Goal: Information Seeking & Learning: Learn about a topic

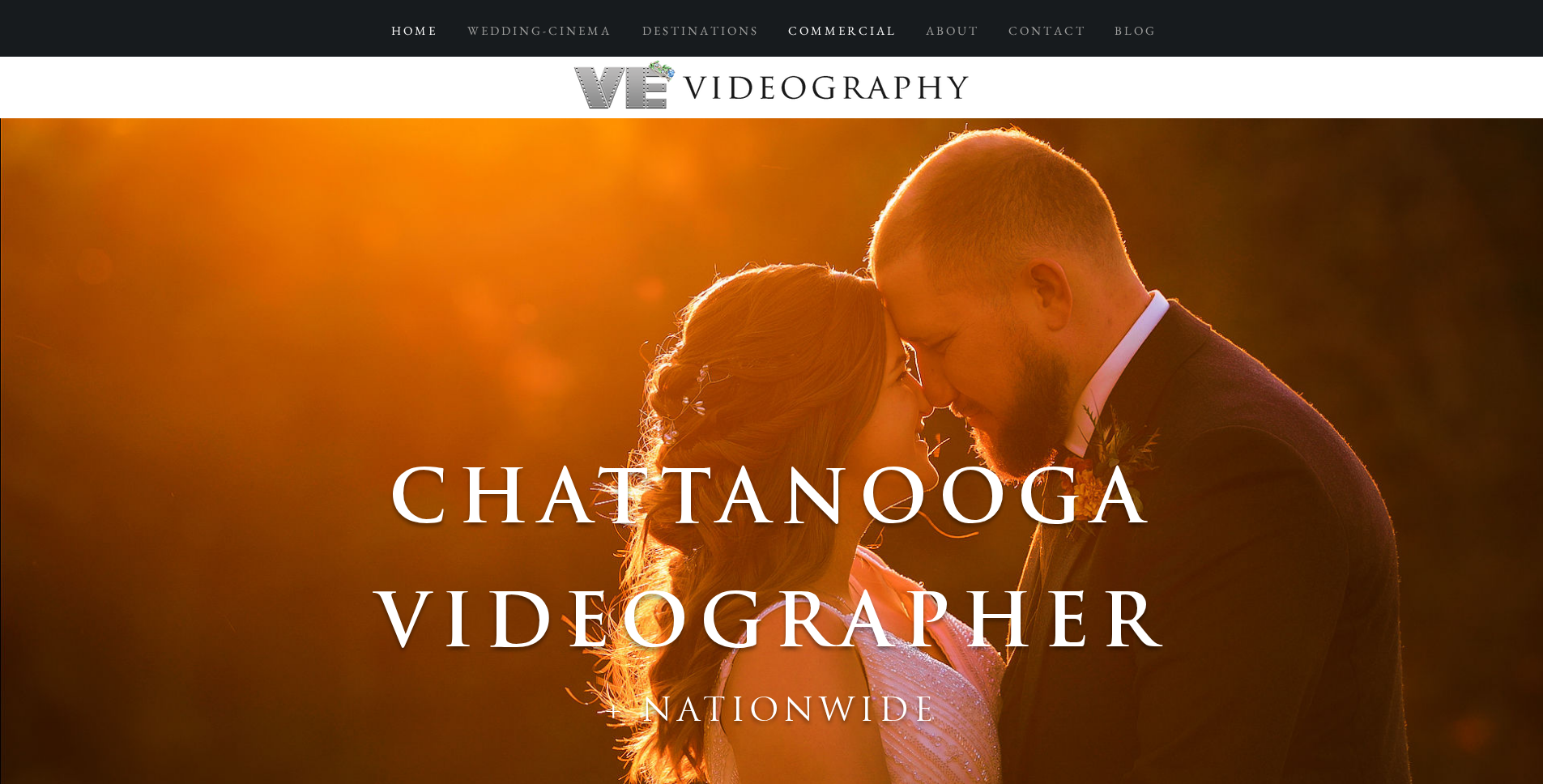
click at [852, 32] on p "C O M M E R C I A L" at bounding box center [842, 30] width 122 height 29
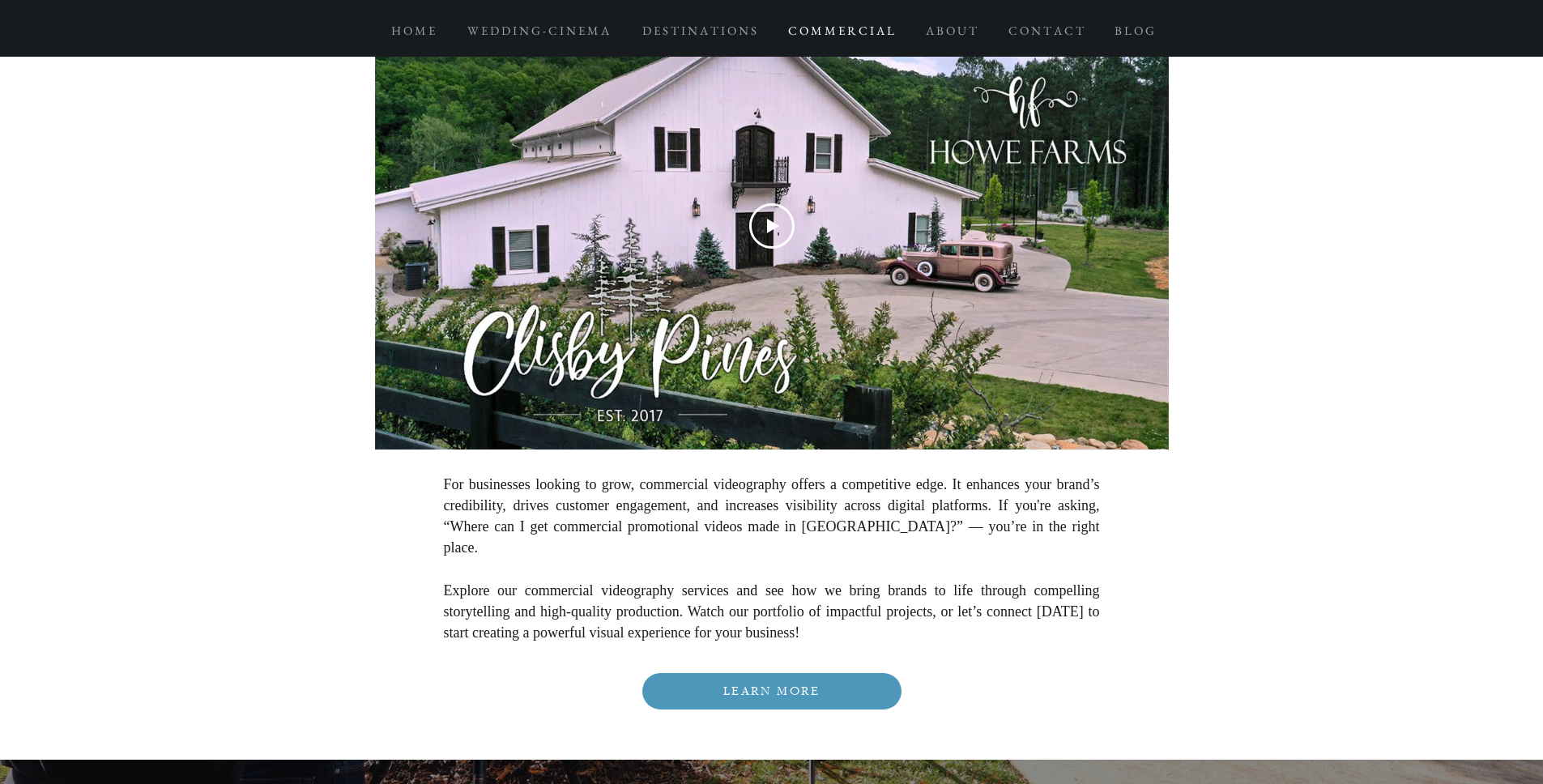
scroll to position [3823, 0]
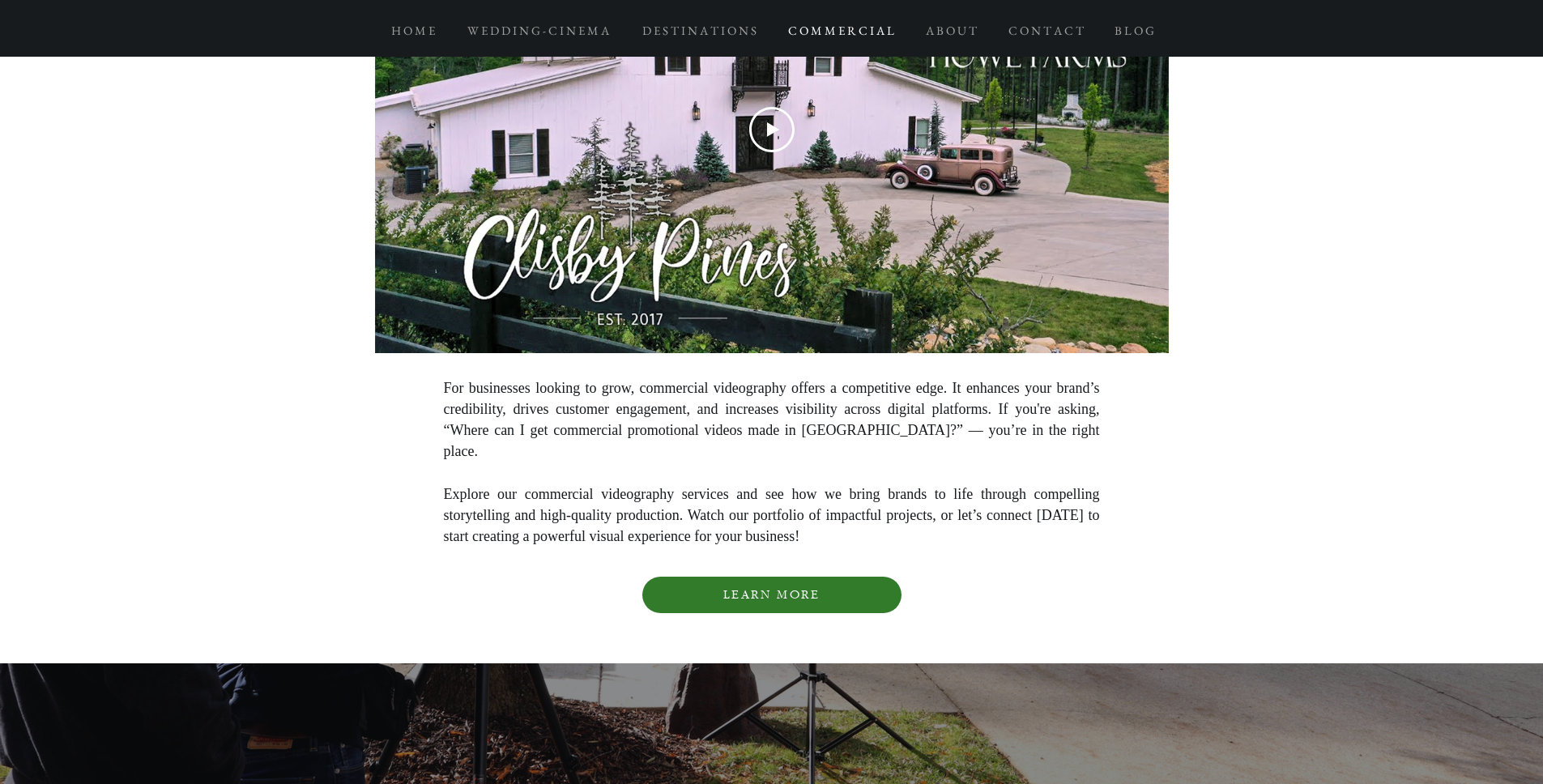
click at [796, 588] on span "LEARN MORE" at bounding box center [772, 595] width 96 height 14
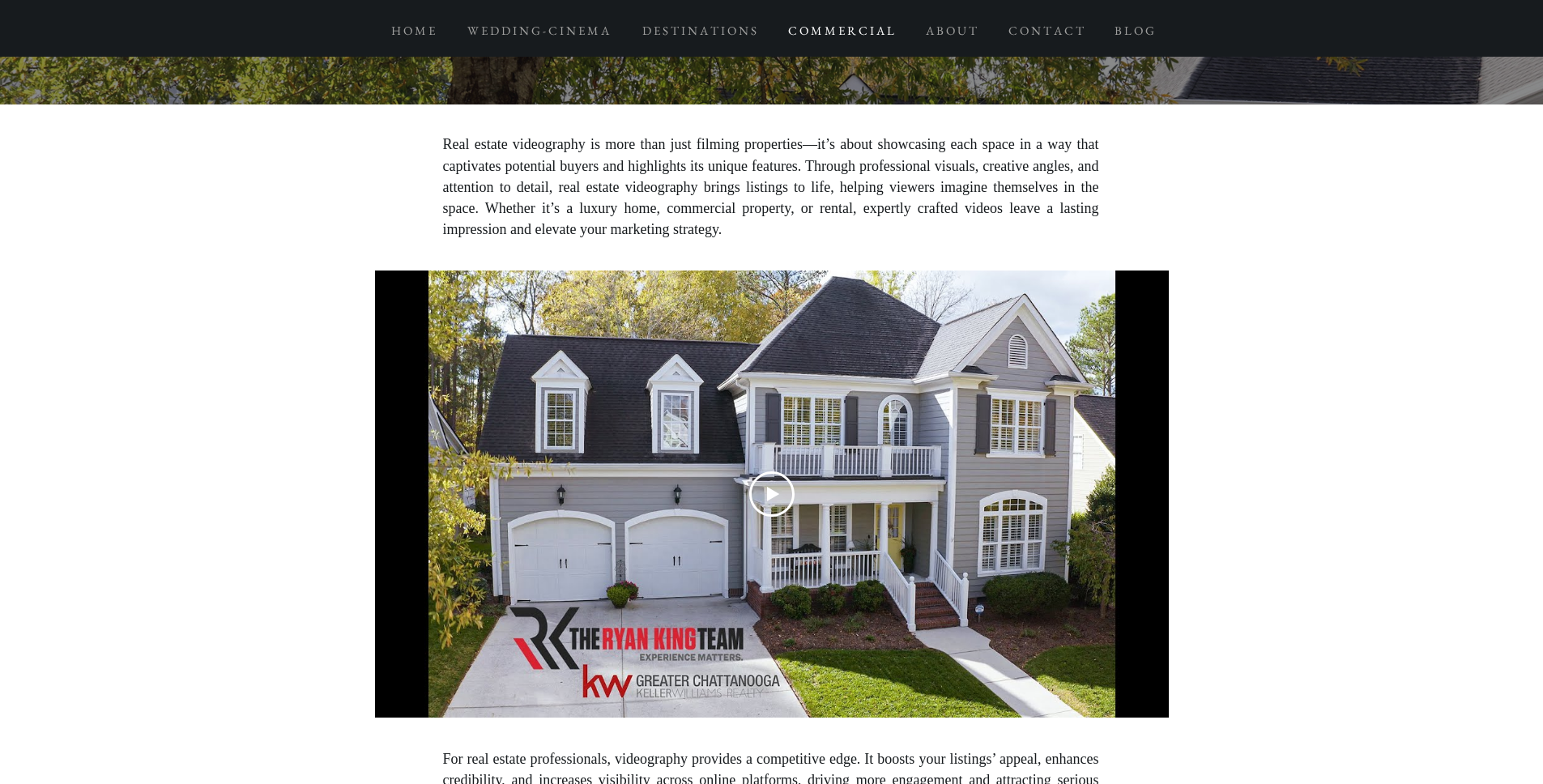
scroll to position [5249, 0]
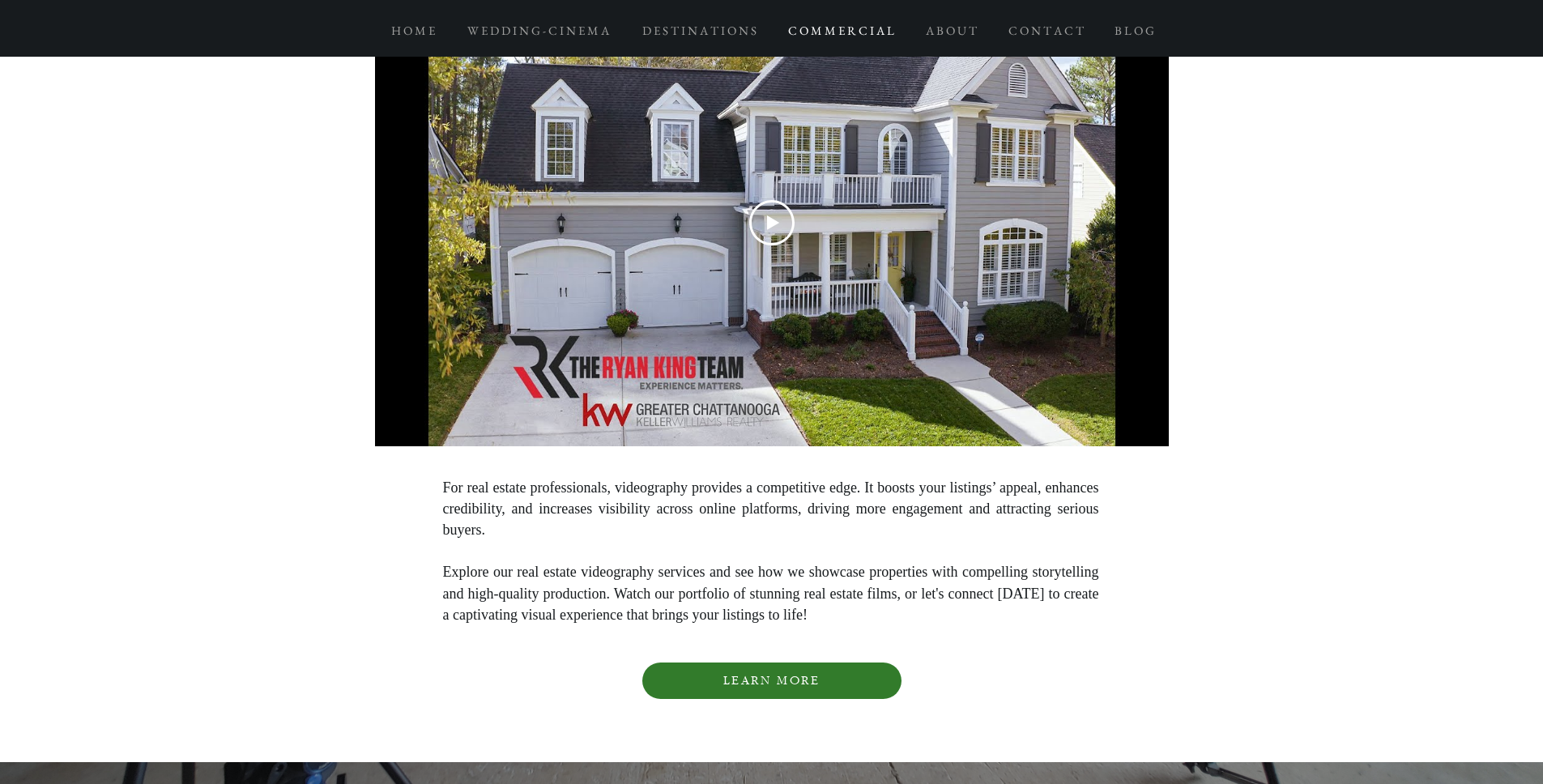
click at [823, 663] on span "LEARN MORE" at bounding box center [771, 680] width 259 height 37
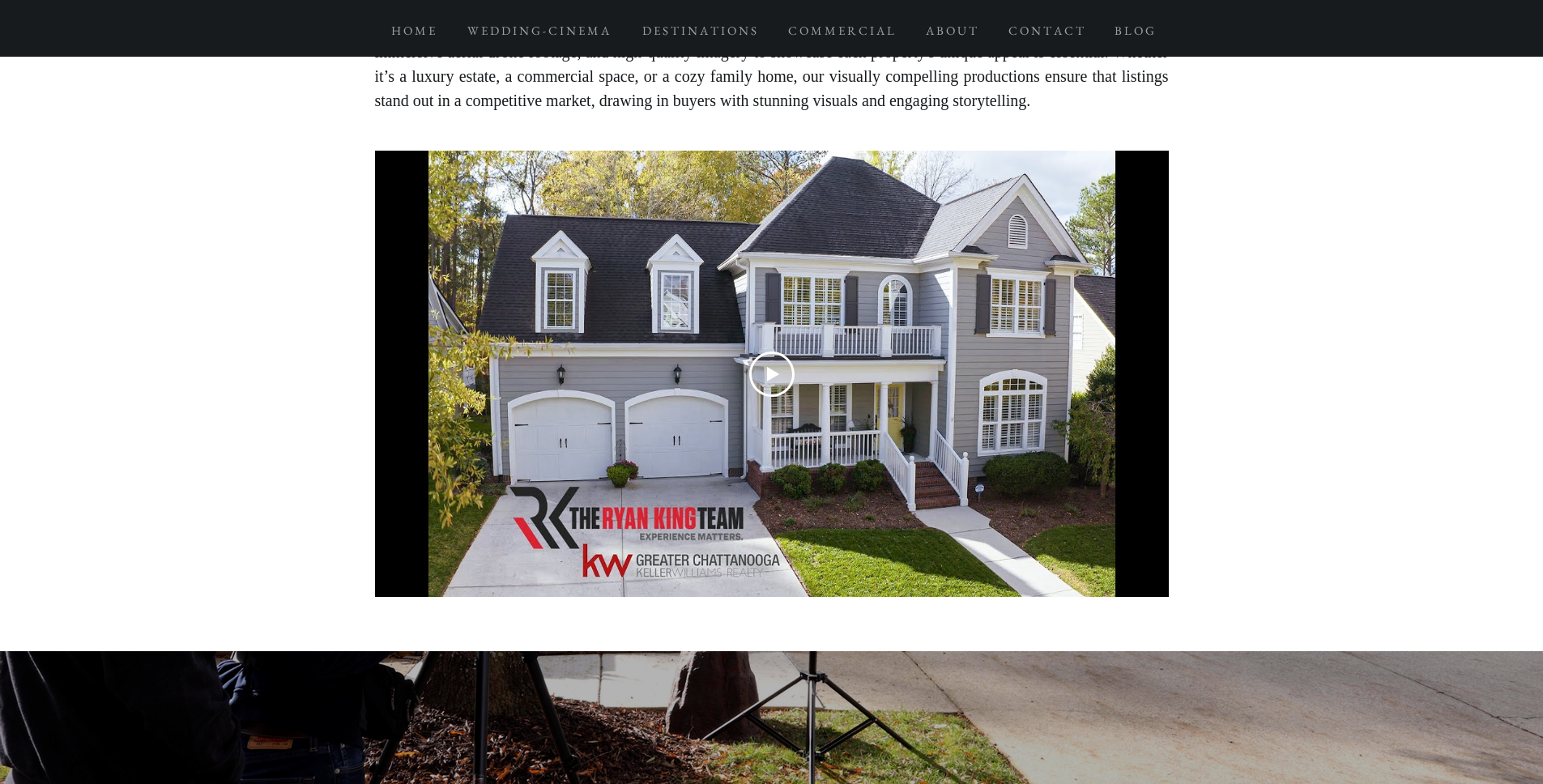
scroll to position [74, 0]
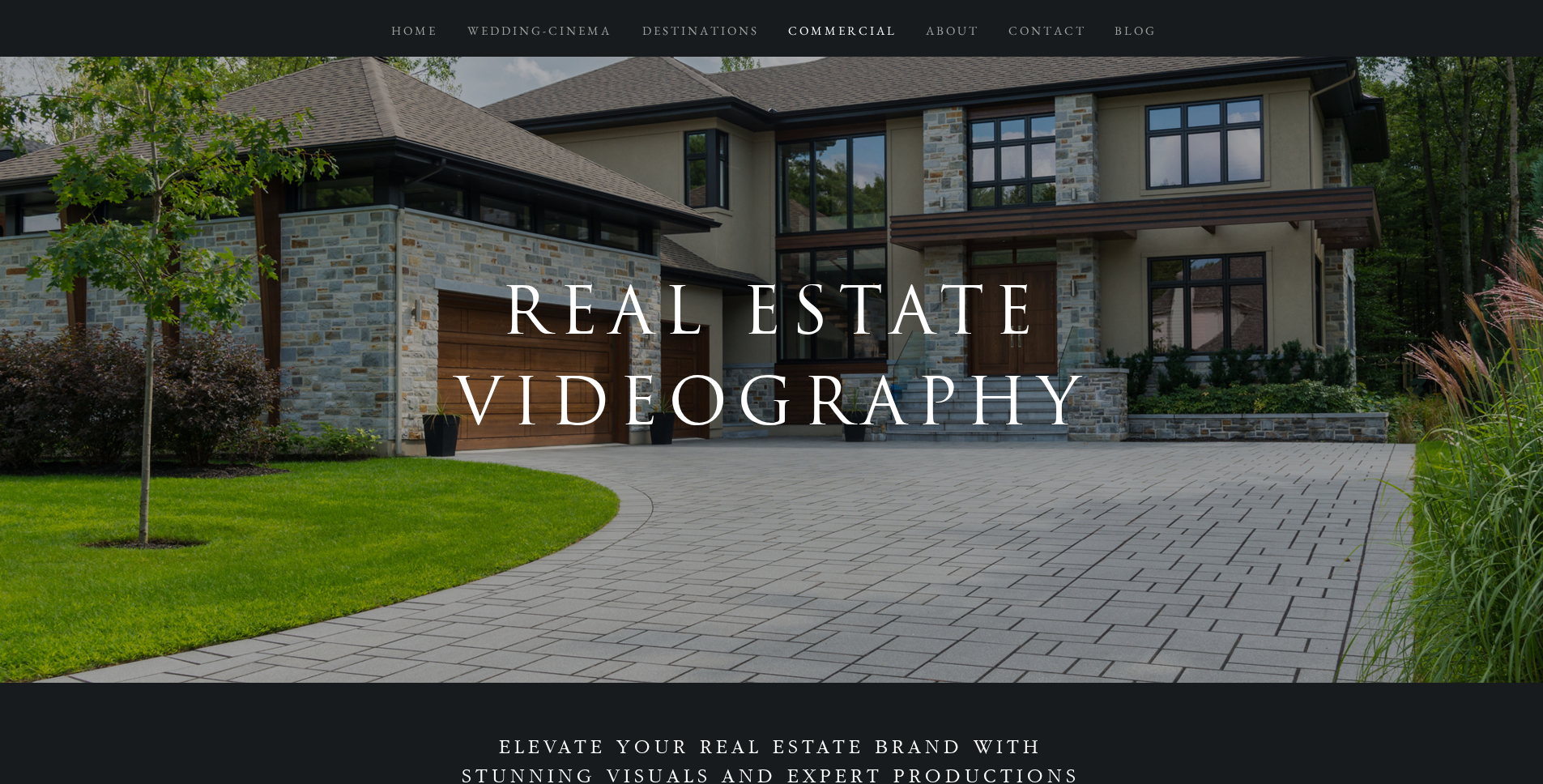
click at [849, 32] on p "C O M M E R C I A L" at bounding box center [842, 30] width 122 height 29
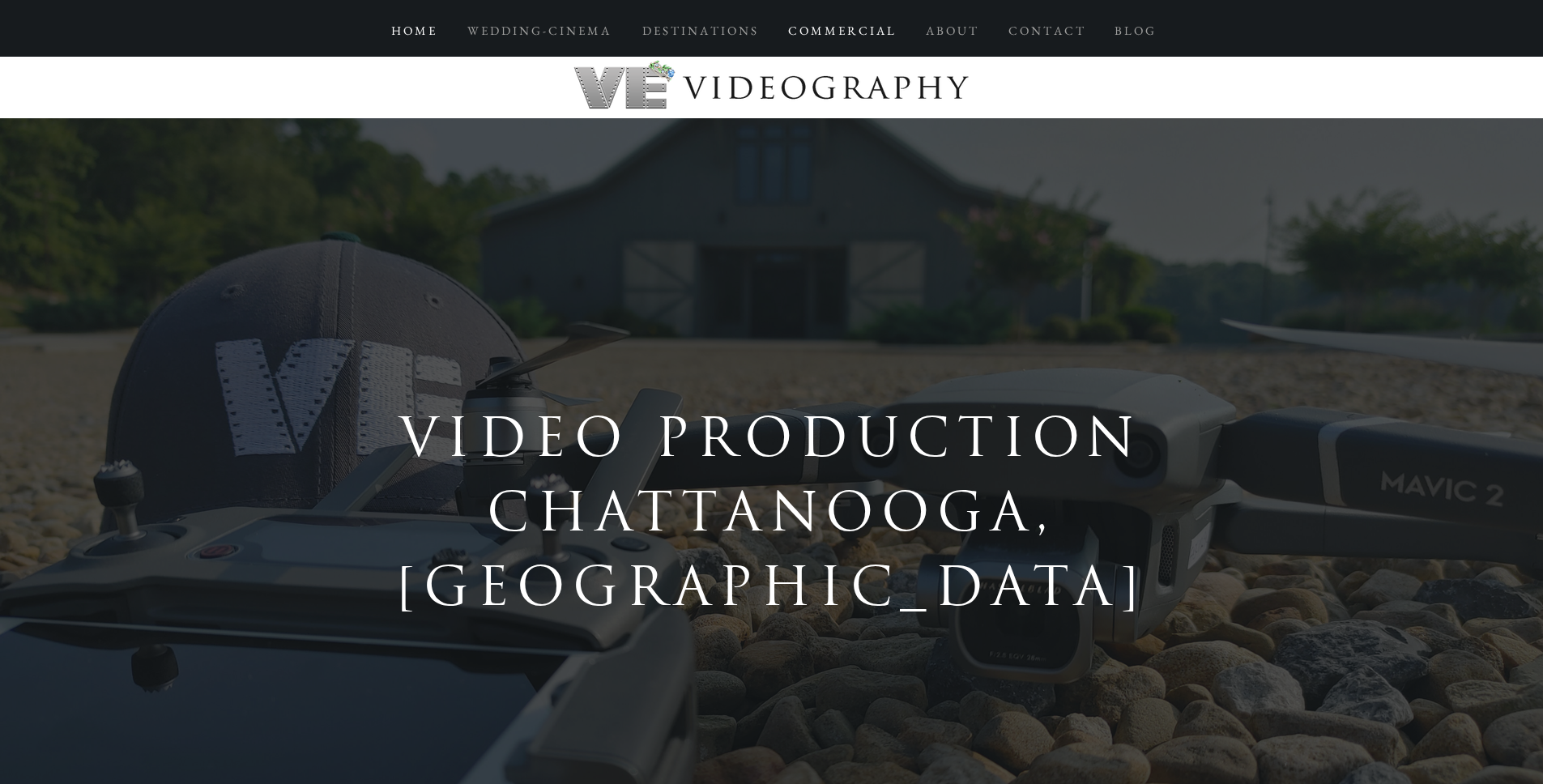
click at [421, 38] on p "H O M E" at bounding box center [413, 30] width 60 height 29
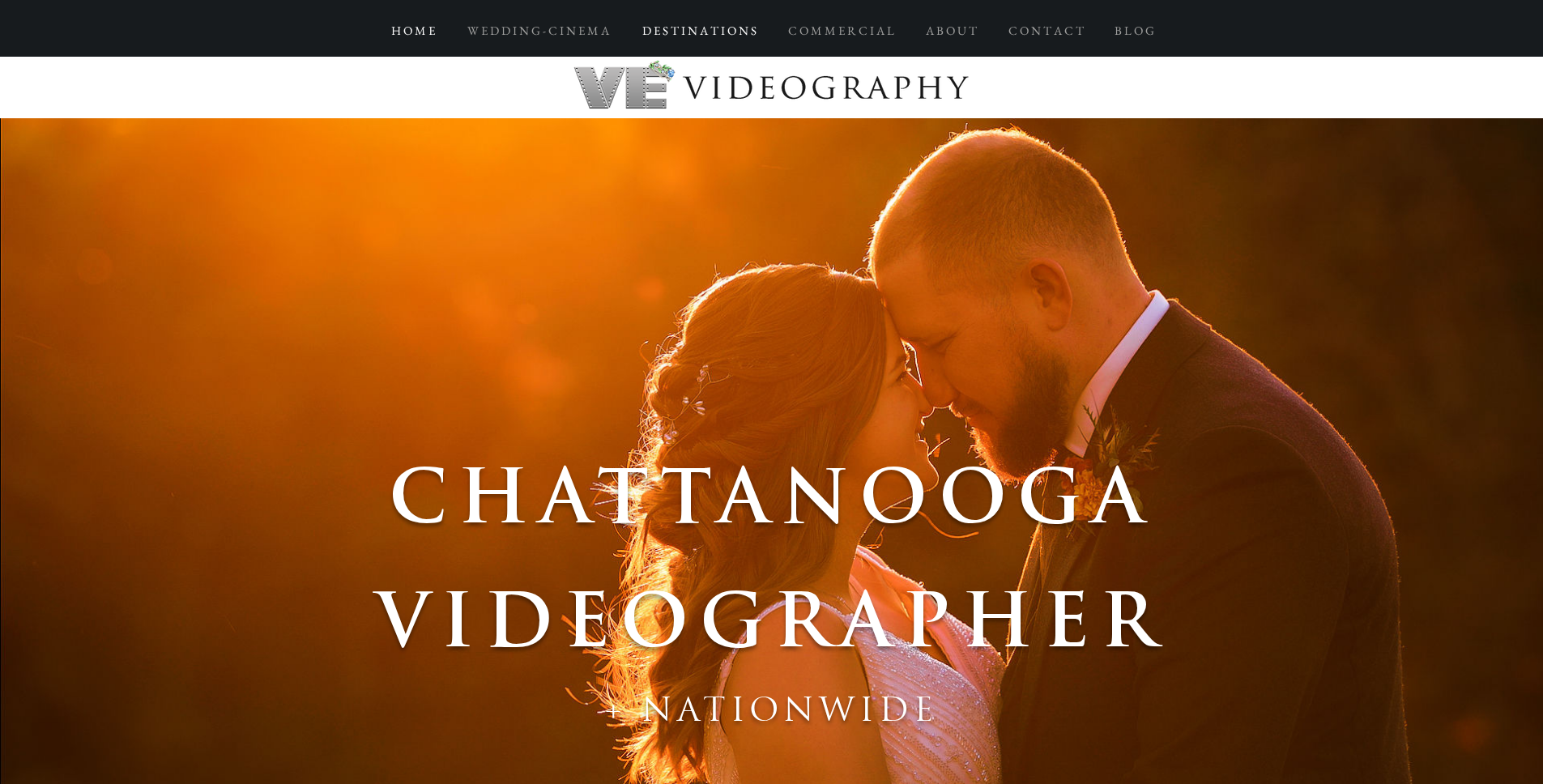
click at [718, 32] on p "D E S T I N A T I O N S" at bounding box center [699, 30] width 131 height 29
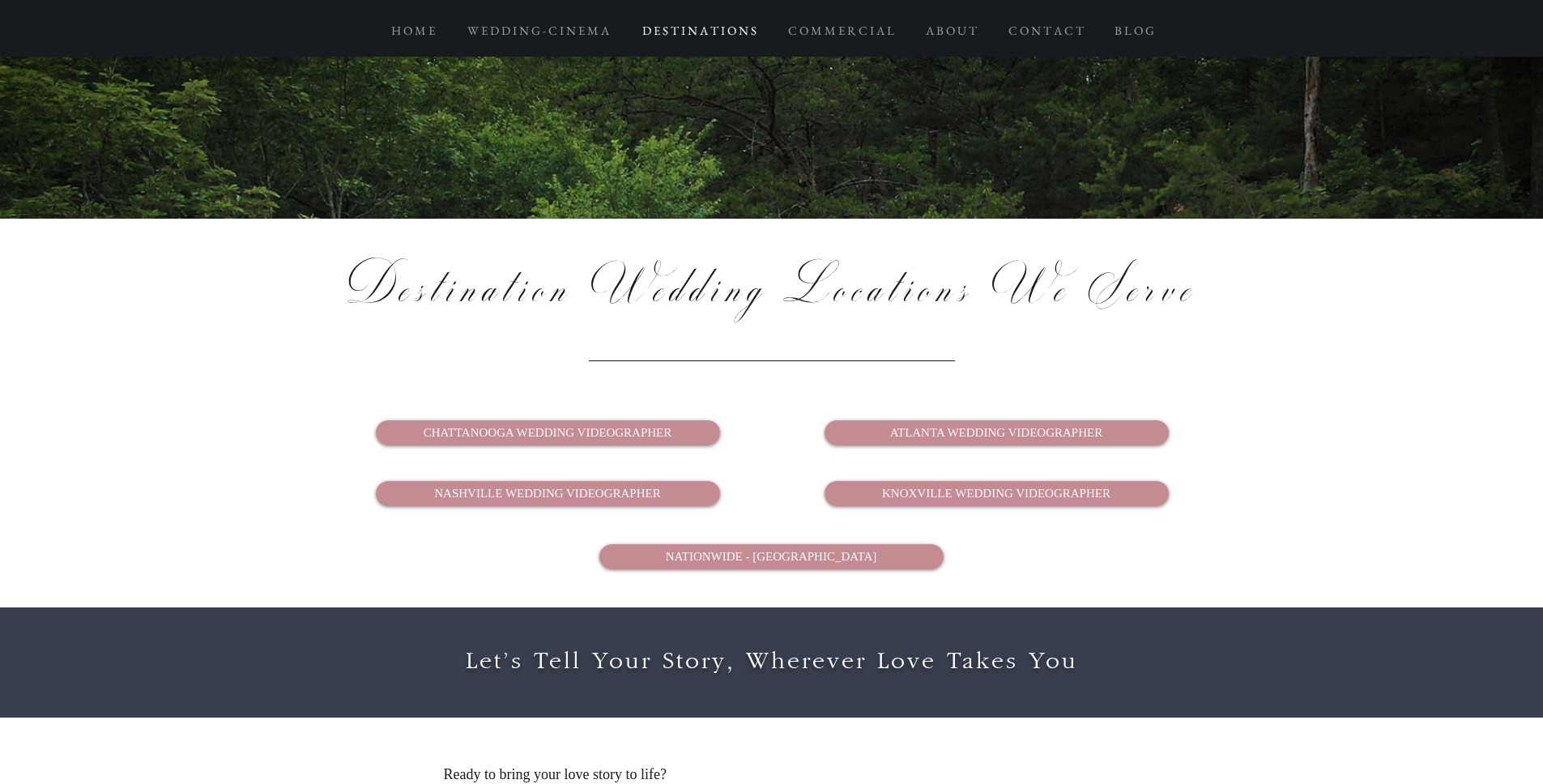
scroll to position [3303, 0]
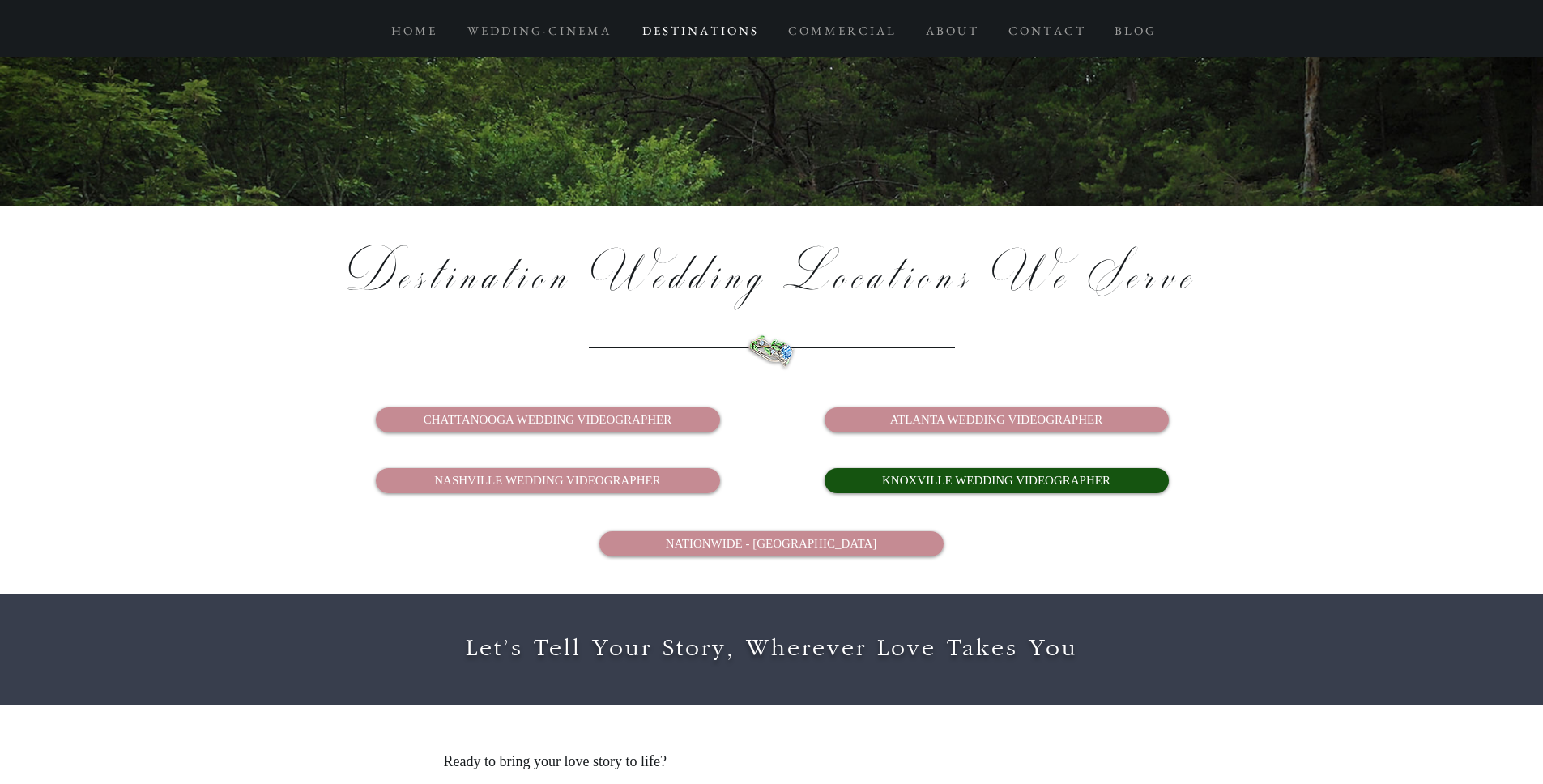
click at [980, 472] on span "KNOXVILLE WEDDING VIDEOGRAPHER" at bounding box center [996, 481] width 229 height 17
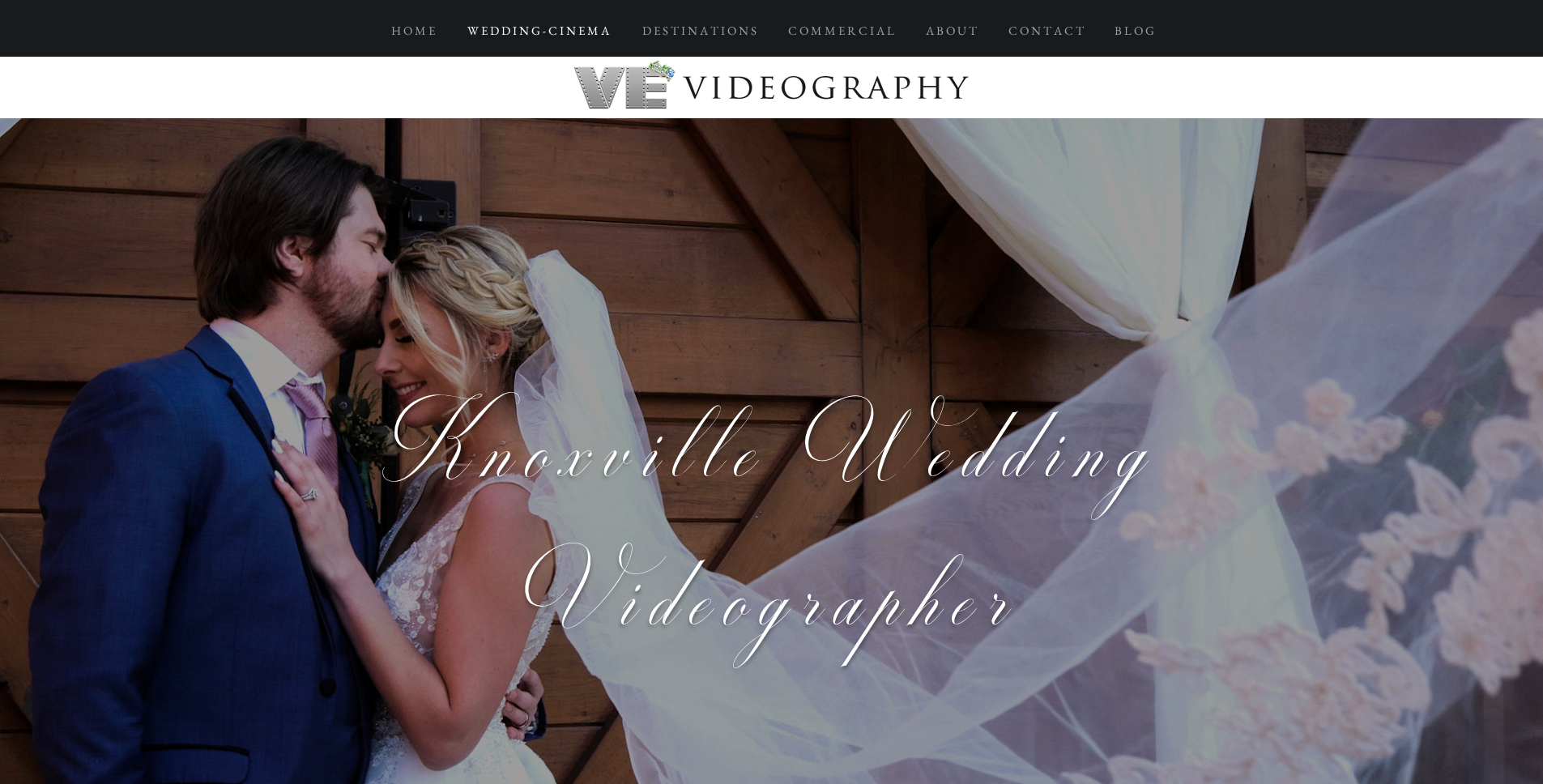
click at [552, 30] on p "W E D D I N G - C I N E M A" at bounding box center [538, 30] width 158 height 29
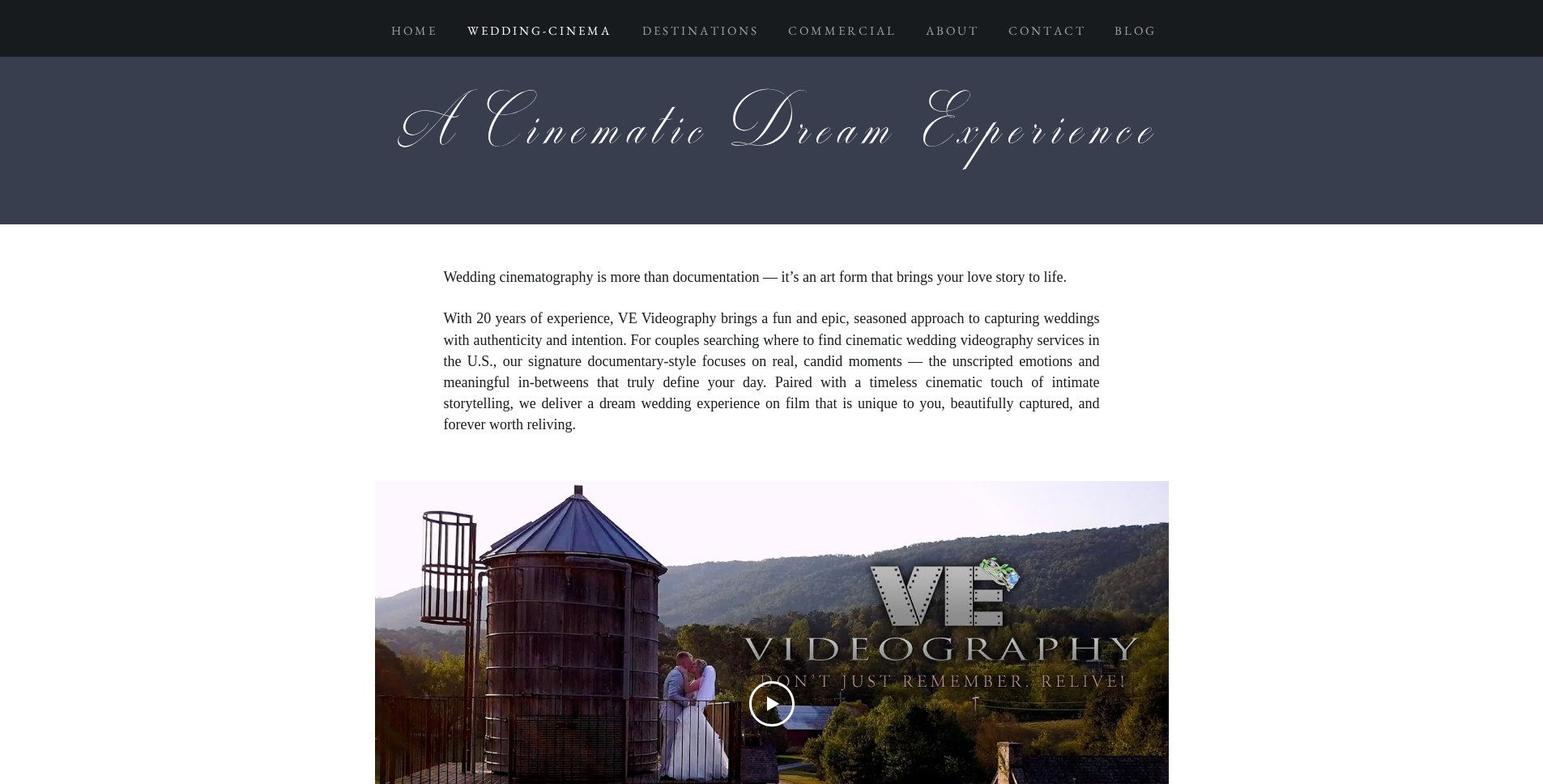
scroll to position [1002, 0]
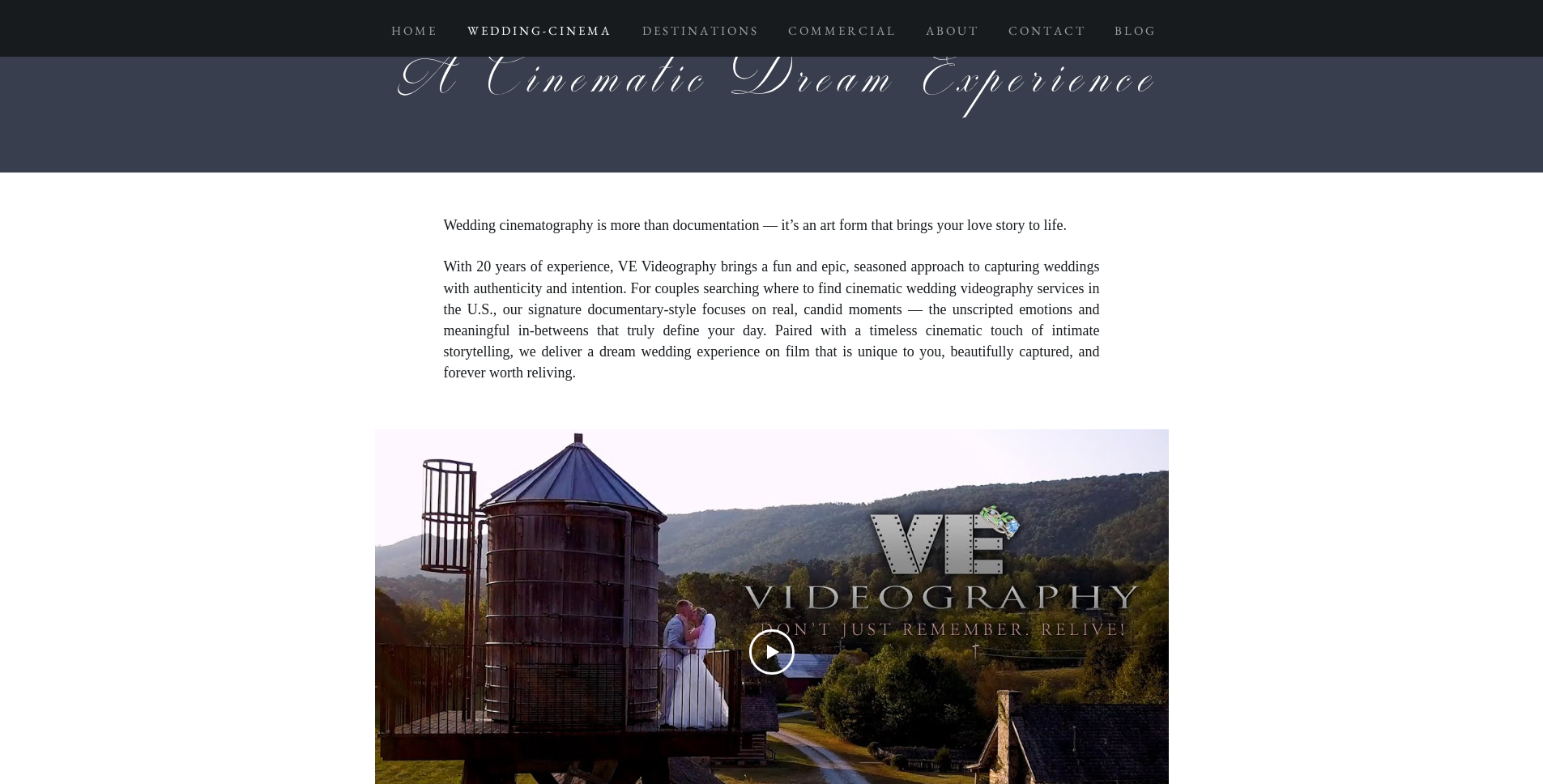
click at [578, 315] on span "With 20 years of experience, VE Videography brings a fun and epic, seasoned app…" at bounding box center [772, 320] width 656 height 122
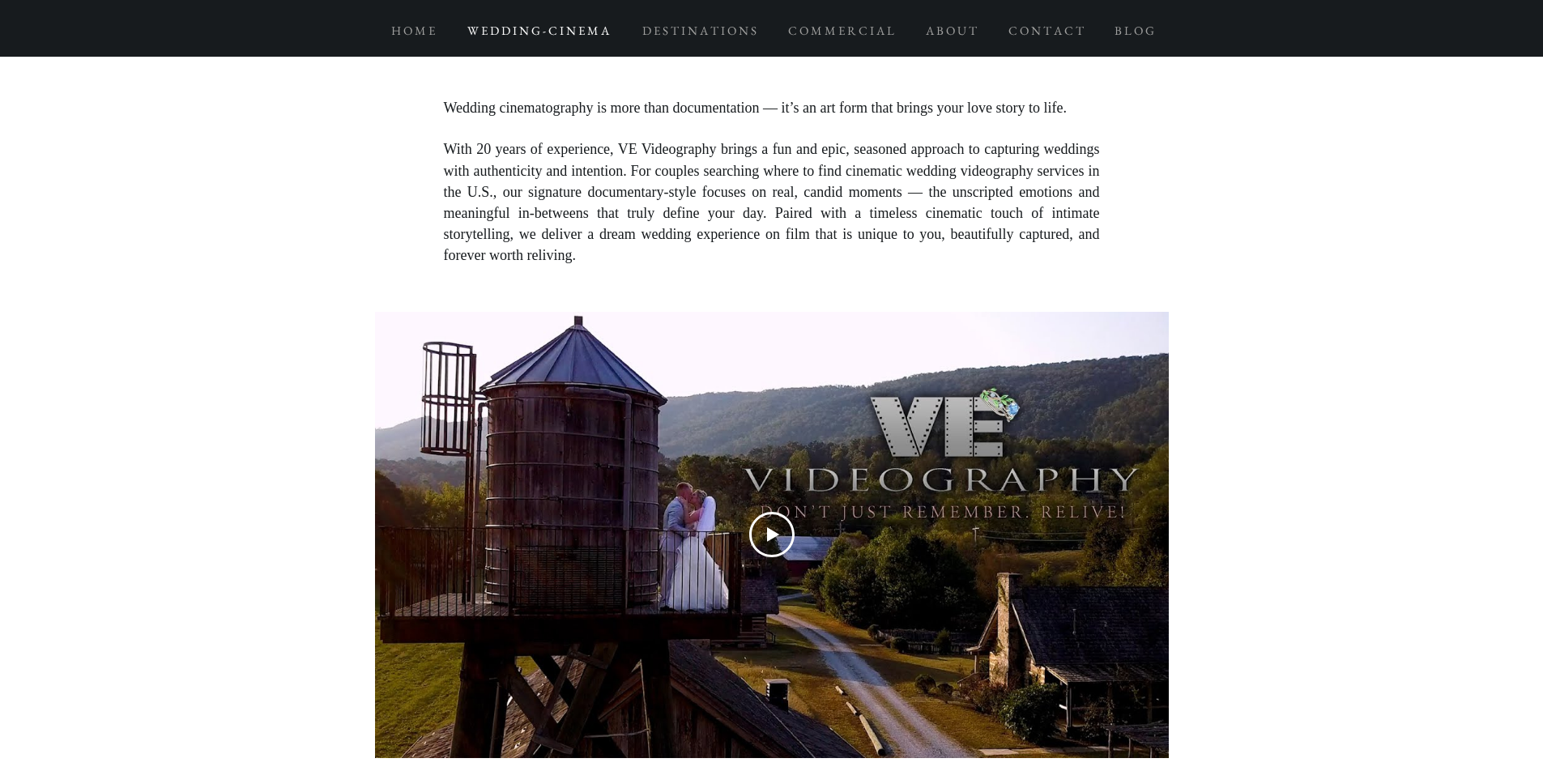
scroll to position [1004, 0]
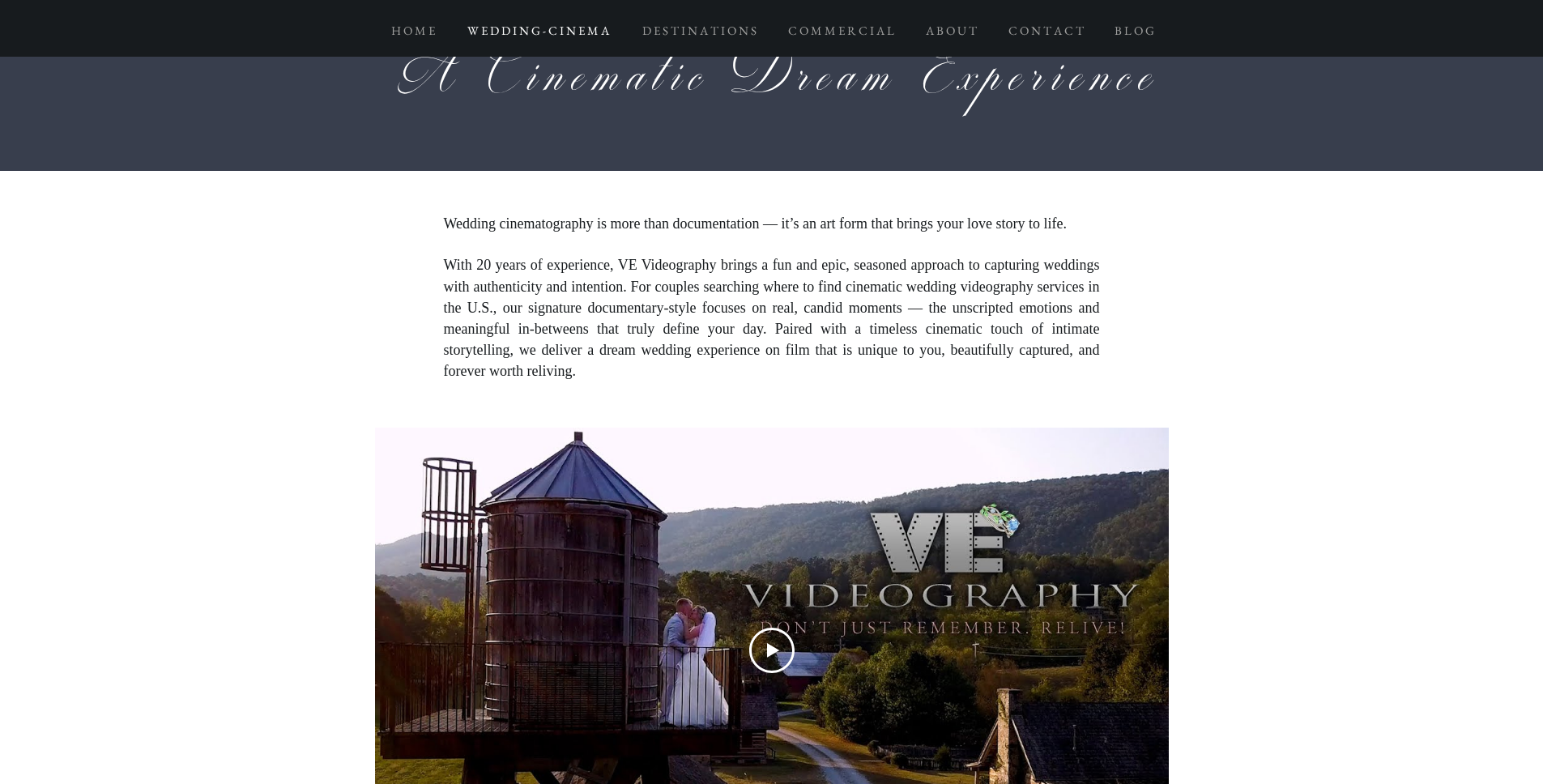
click at [477, 224] on span "Wedding cinematography is more than documentation — it’s an art form that bring…" at bounding box center [756, 223] width 623 height 16
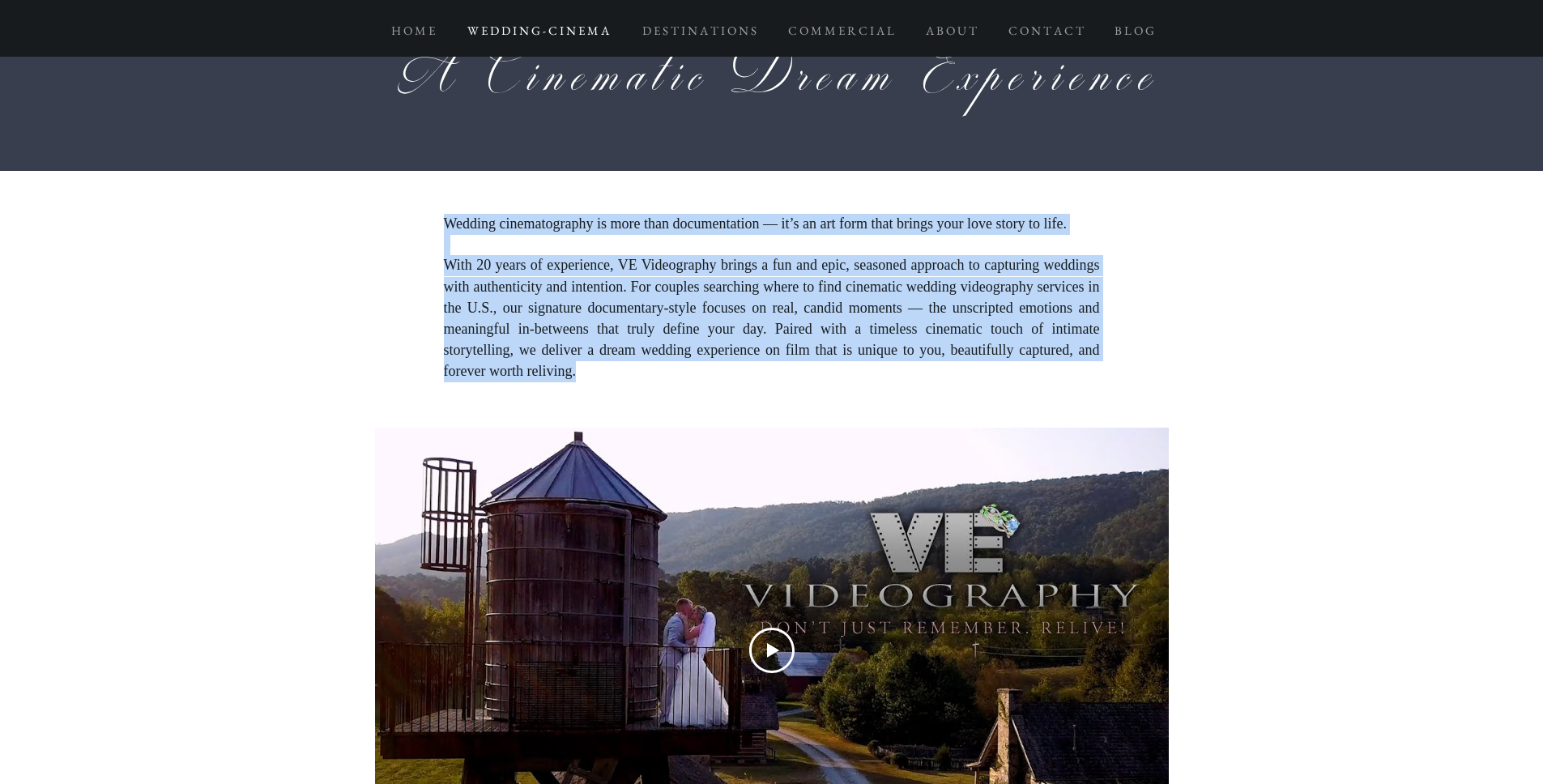
drag, startPoint x: 445, startPoint y: 222, endPoint x: 848, endPoint y: 374, distance: 430.7
click at [848, 374] on div "Wedding cinematography is more than documentation — it’s an art form that bring…" at bounding box center [772, 298] width 656 height 169
copy div "Wedding cinematography is more than documentation — it’s an art form that bring…"
click at [611, 299] on p "With 20 years of experience, VE Videography brings a fun and epic, seasoned app…" at bounding box center [772, 318] width 656 height 127
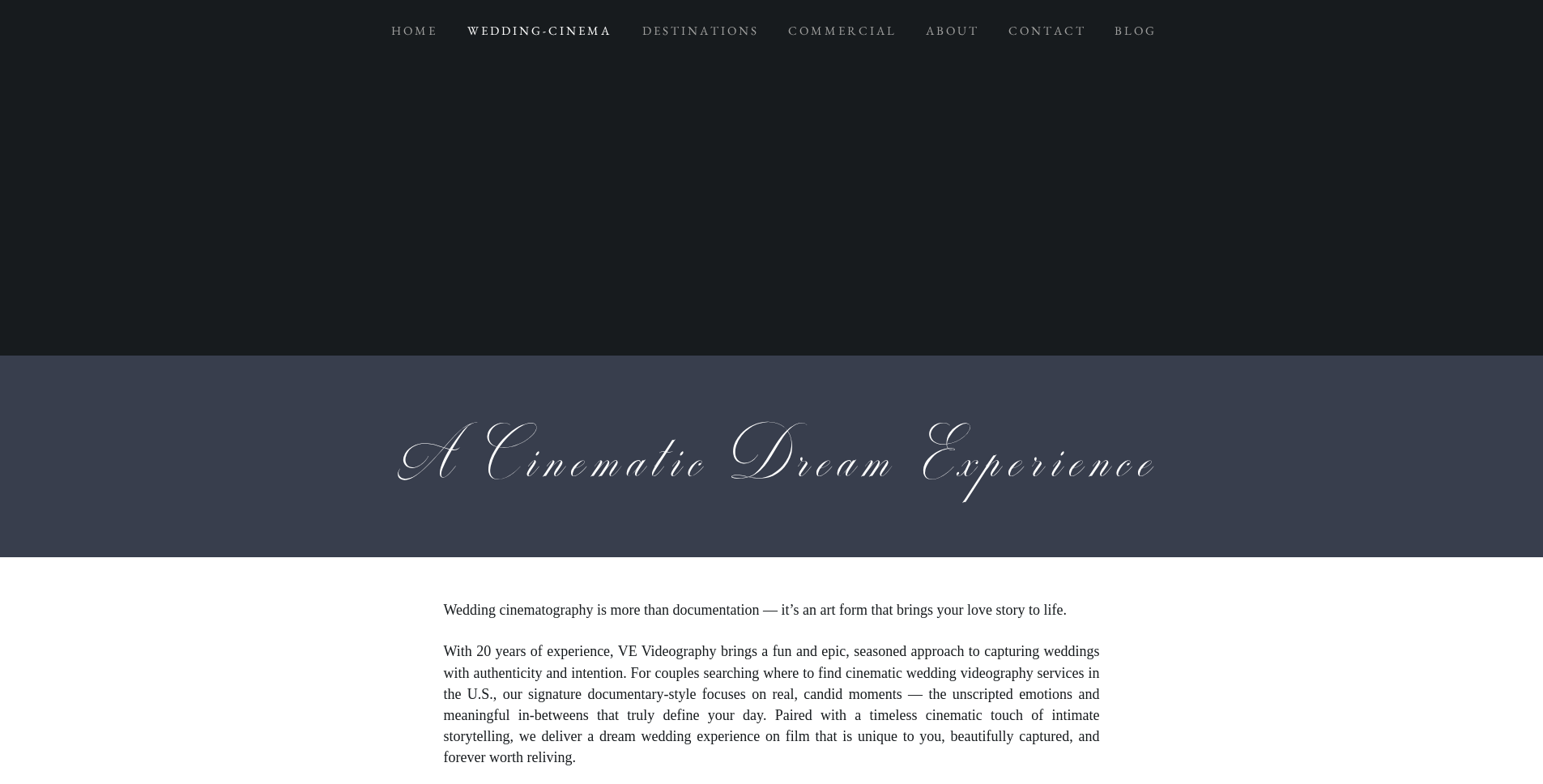
scroll to position [427, 0]
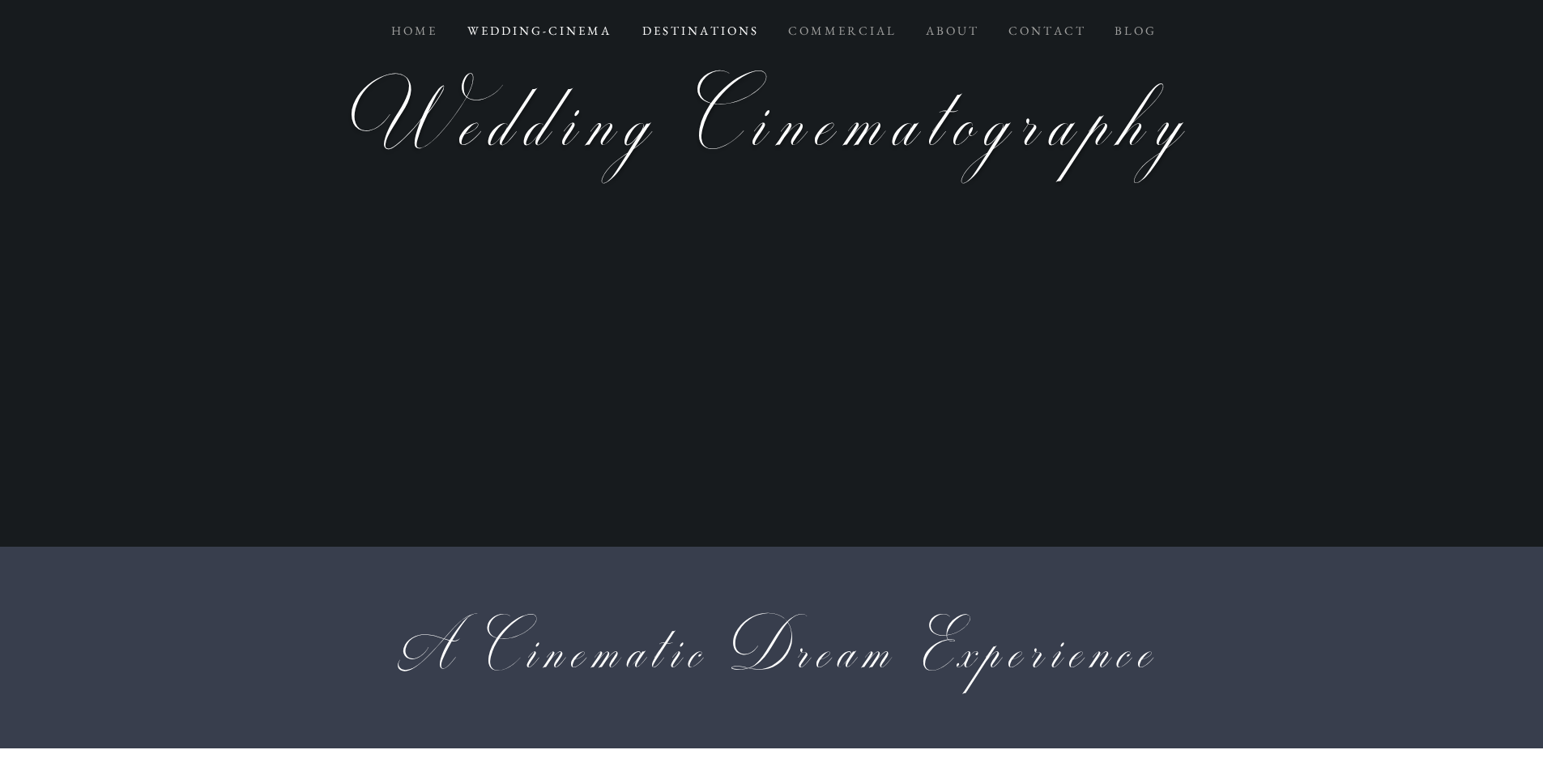
click at [696, 35] on p "D E S T I N A T I O N S" at bounding box center [699, 30] width 131 height 29
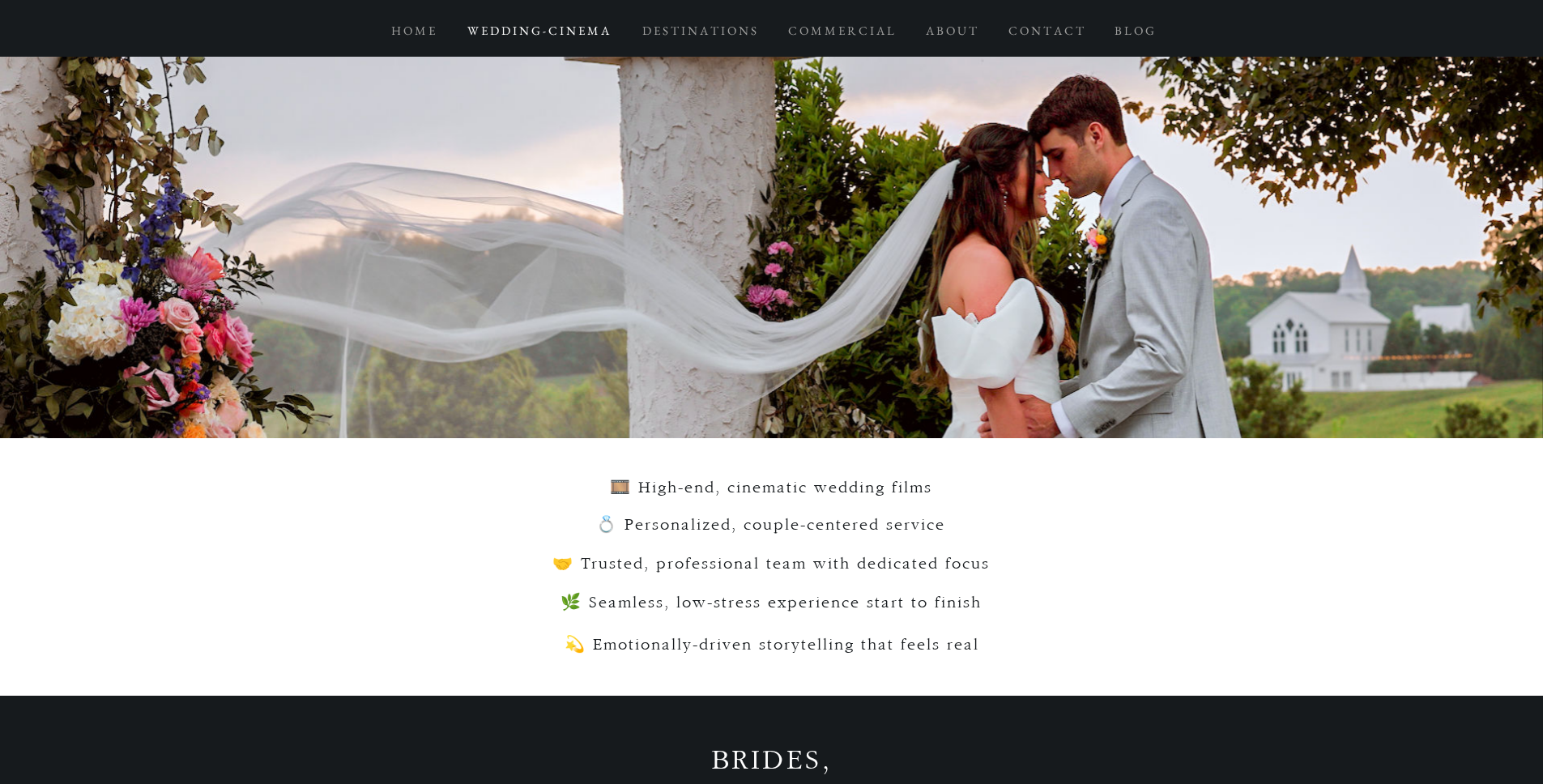
scroll to position [2988, 0]
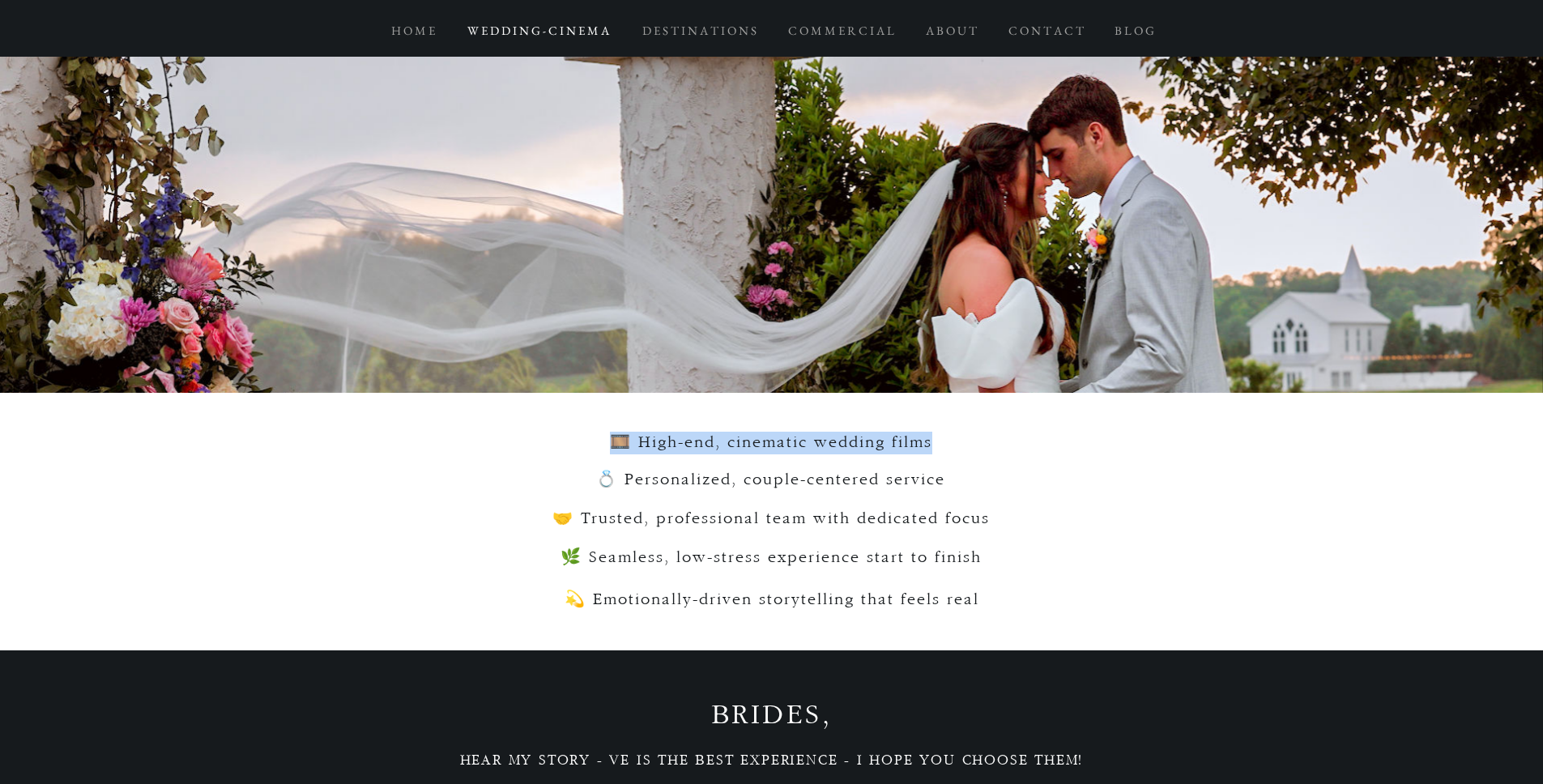
drag, startPoint x: 665, startPoint y: 444, endPoint x: 1022, endPoint y: 456, distance: 357.2
click at [1022, 455] on h3 "🎞️ High-end, cinematic wedding films" at bounding box center [771, 443] width 656 height 23
click at [651, 486] on span "💍 Personalized, couple-centered service" at bounding box center [770, 480] width 349 height 17
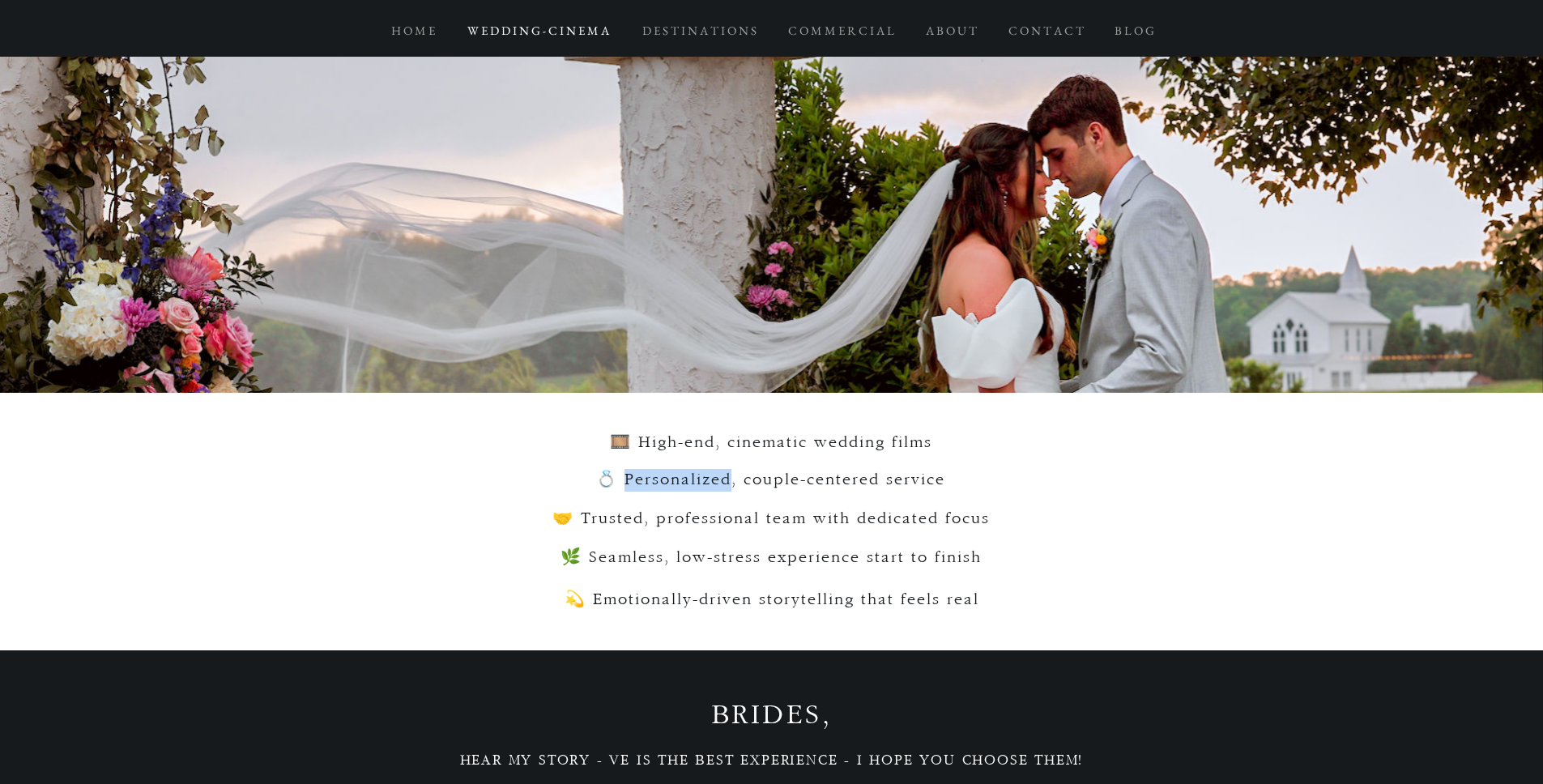
click at [651, 486] on span "💍 Personalized, couple-centered service" at bounding box center [770, 480] width 349 height 17
copy span "💍 Personalized, couple-centered service"
click at [684, 524] on span "🤝 Trusted, professional team with dedicated focus" at bounding box center [771, 519] width 438 height 17
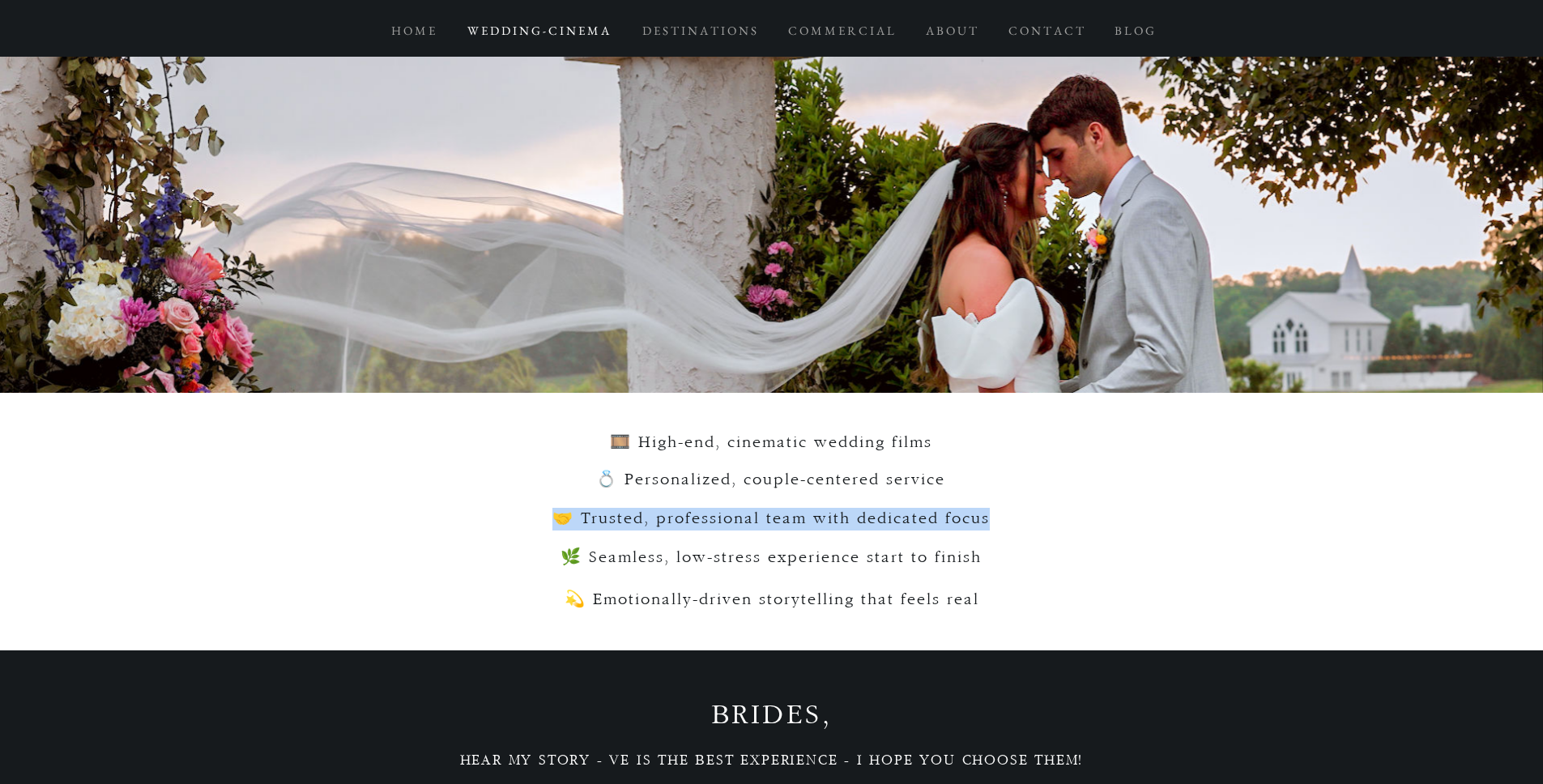
click at [684, 524] on span "🤝 Trusted, professional team with dedicated focus" at bounding box center [771, 519] width 438 height 17
copy span "🤝 Trusted, professional team with dedicated focus"
click at [709, 578] on div at bounding box center [771, 521] width 1543 height 258
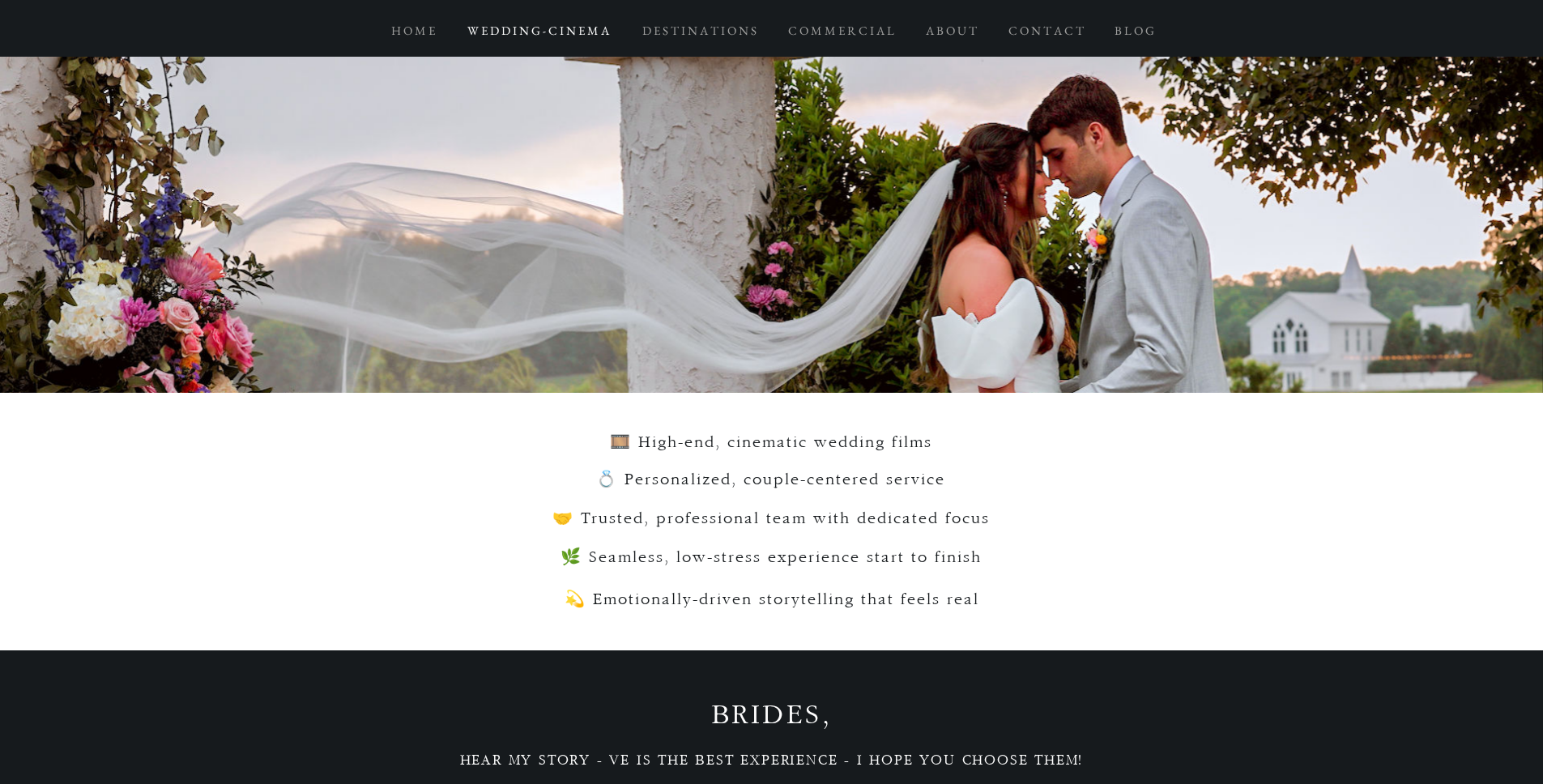
click at [709, 578] on div at bounding box center [771, 521] width 1543 height 258
click at [719, 567] on span "🌿 Seamless, low-stress experience start to finish" at bounding box center [772, 557] width 422 height 17
copy span "🌿 Seamless, low-stress experience start to finish"
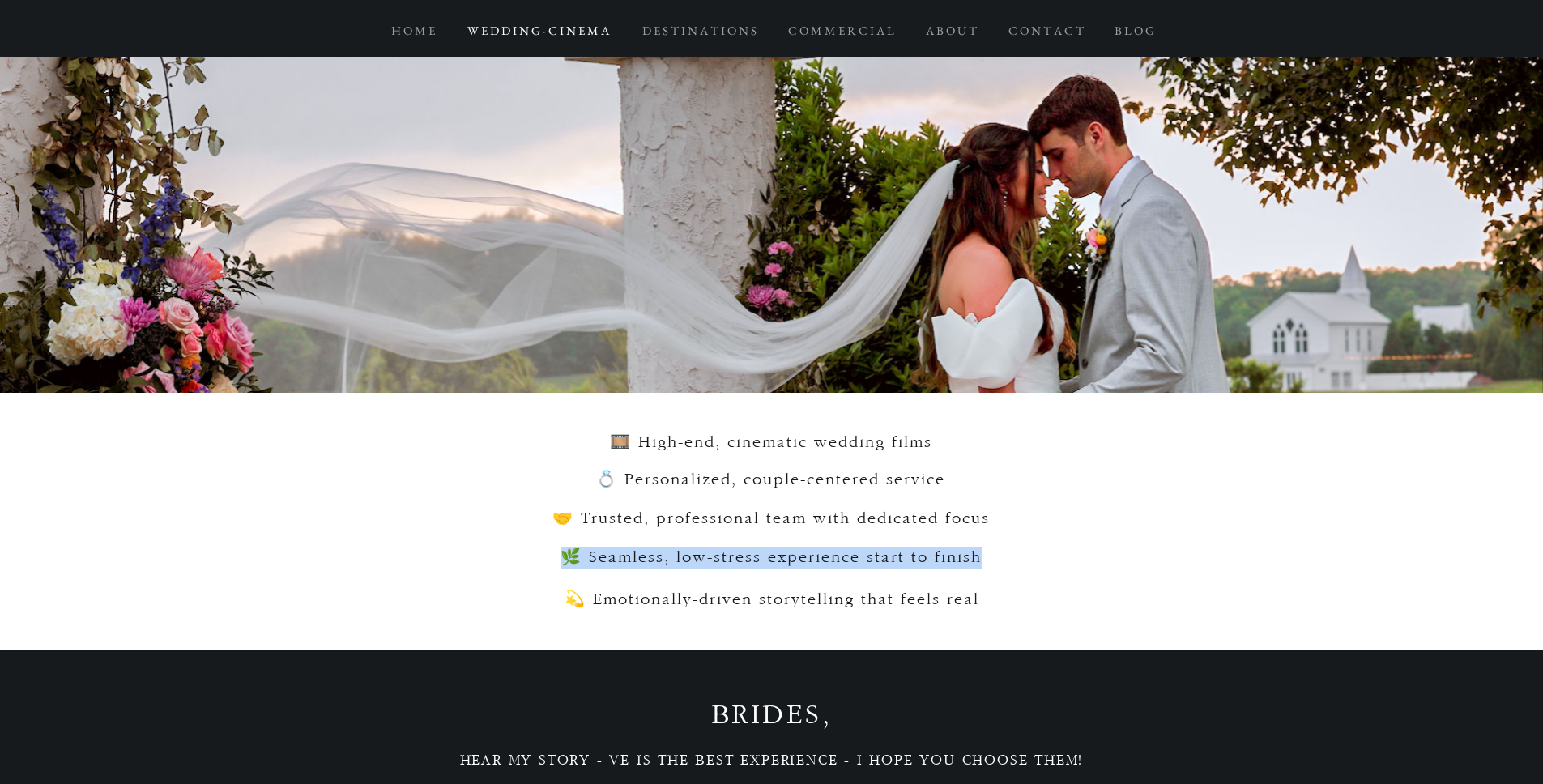
click at [717, 608] on span "💫 Emotionally-driven storytelling that feels real" at bounding box center [772, 600] width 415 height 17
click at [750, 608] on span "💫 Emotionally-driven storytelling that feels real" at bounding box center [772, 600] width 415 height 17
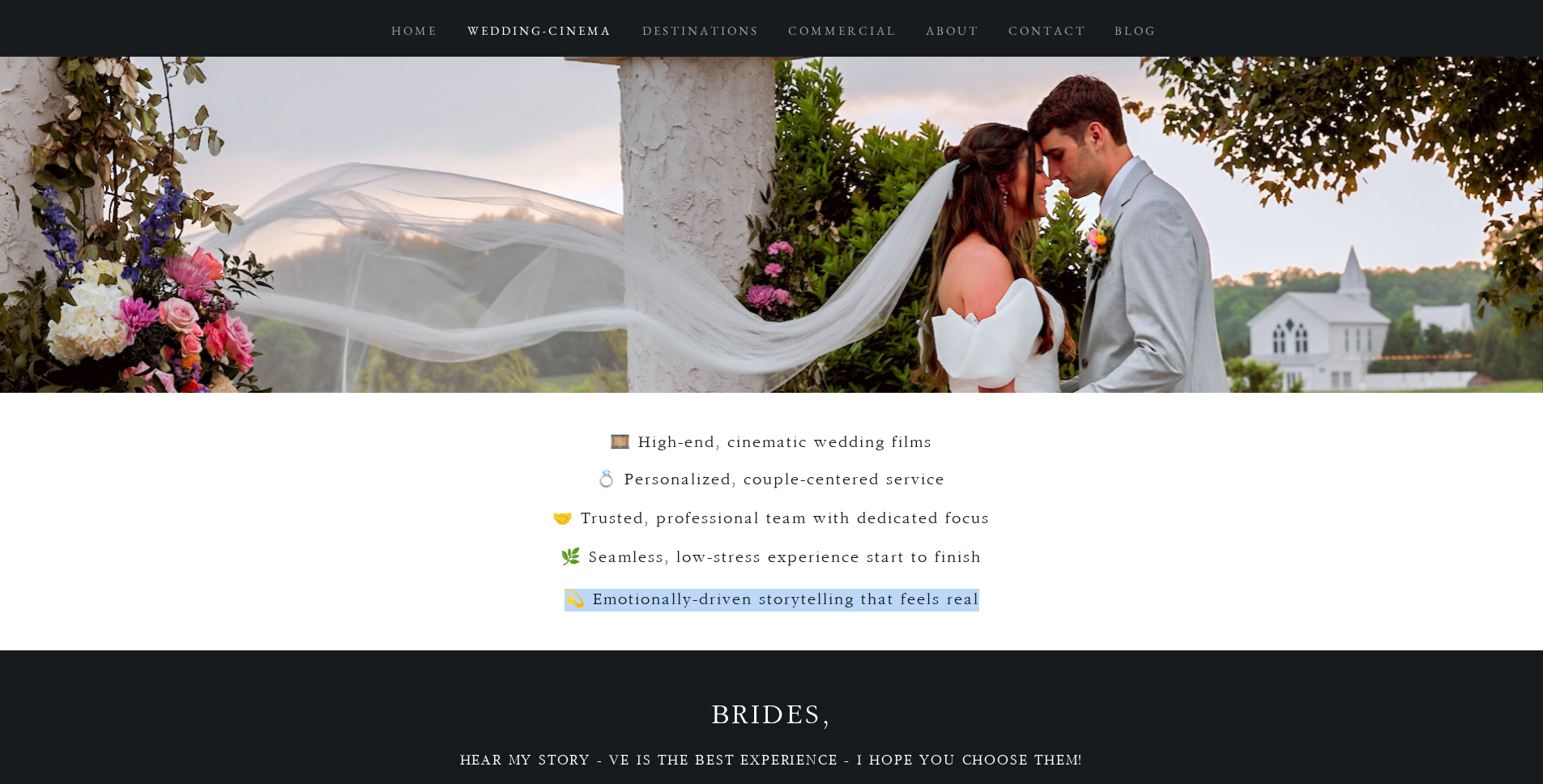
click at [750, 608] on span "💫 Emotionally-driven storytelling that feels real" at bounding box center [772, 600] width 415 height 17
copy span "💫 Emotionally-driven storytelling that feels real"
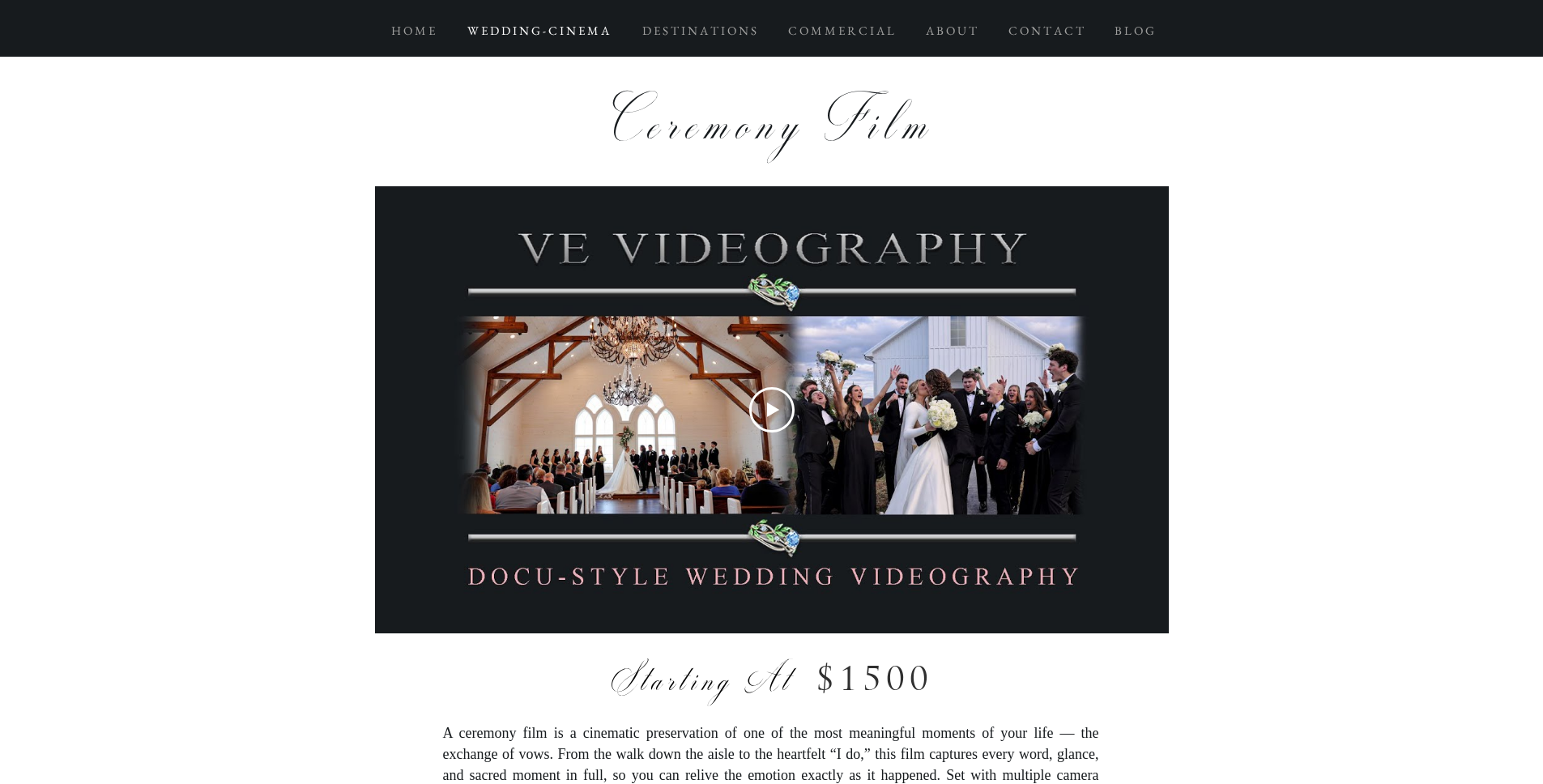
scroll to position [5332, 0]
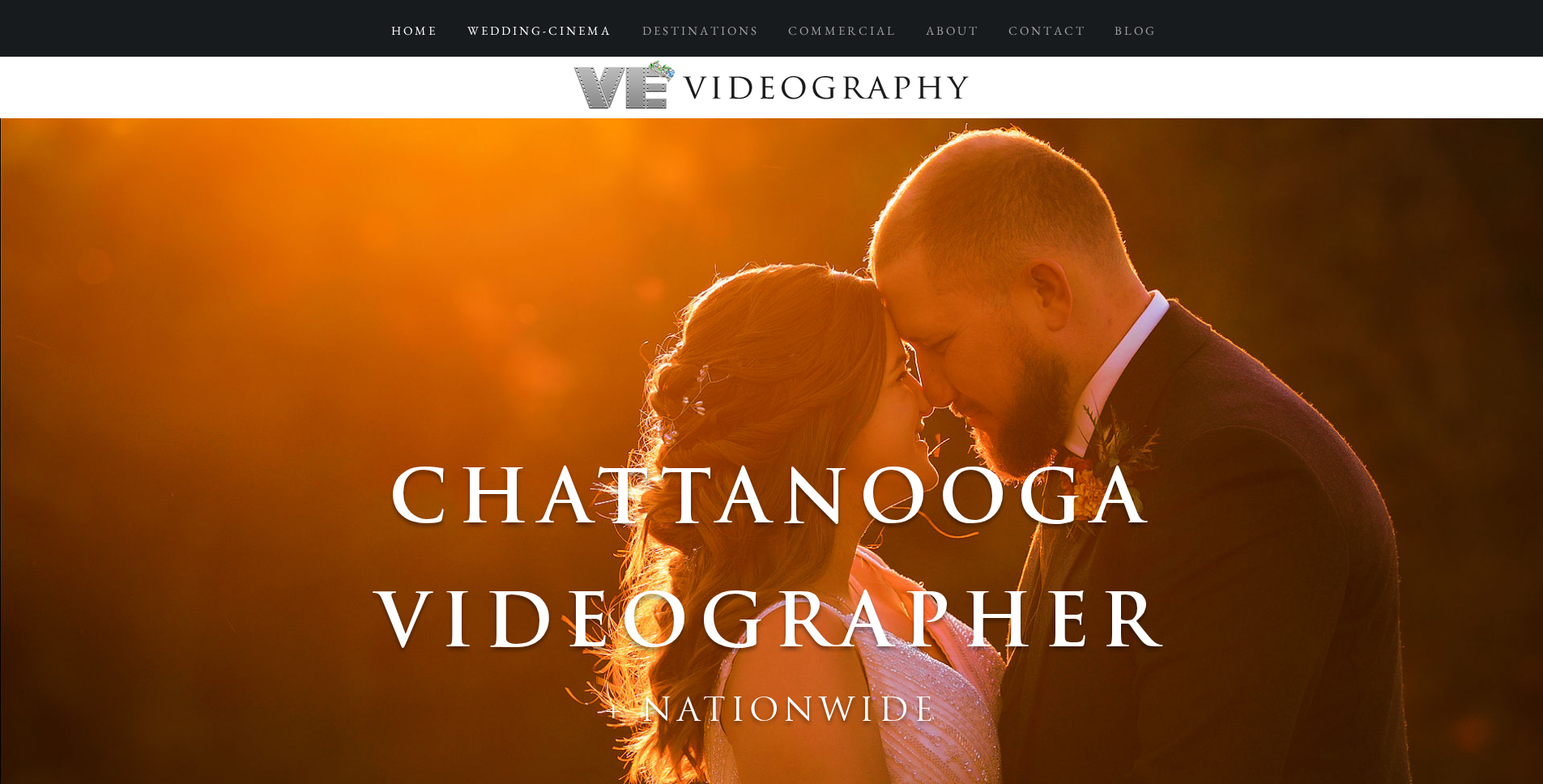
click at [544, 31] on p "W E D D I N G - C I N E M A" at bounding box center [538, 30] width 158 height 29
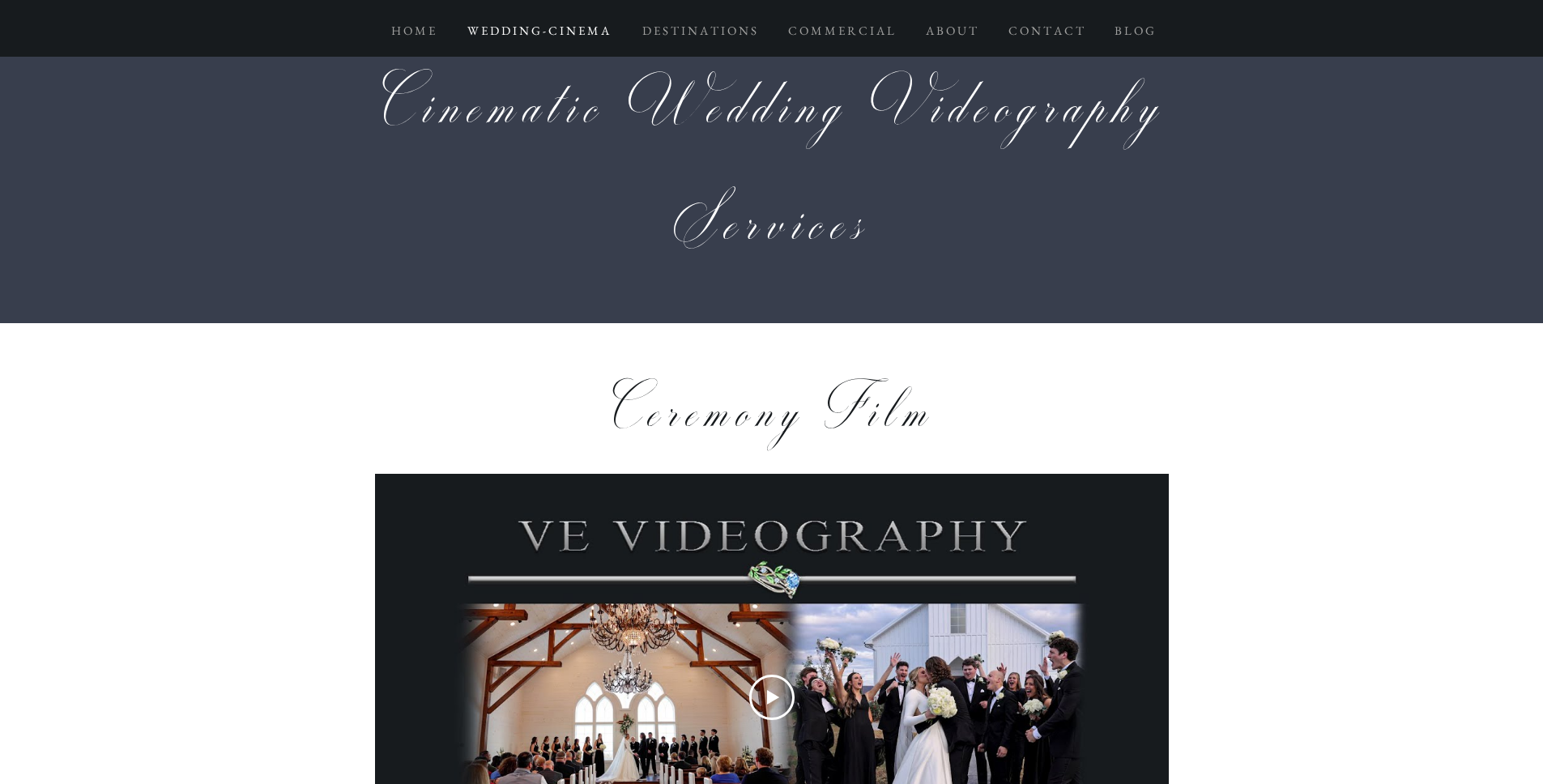
scroll to position [4627, 0]
